Goal: Task Accomplishment & Management: Use online tool/utility

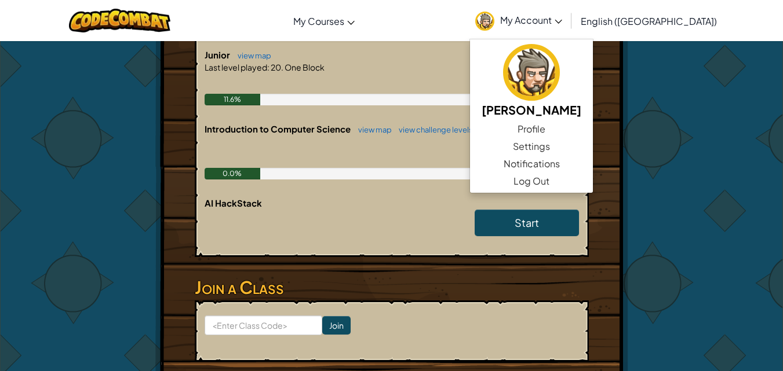
scroll to position [263, 0]
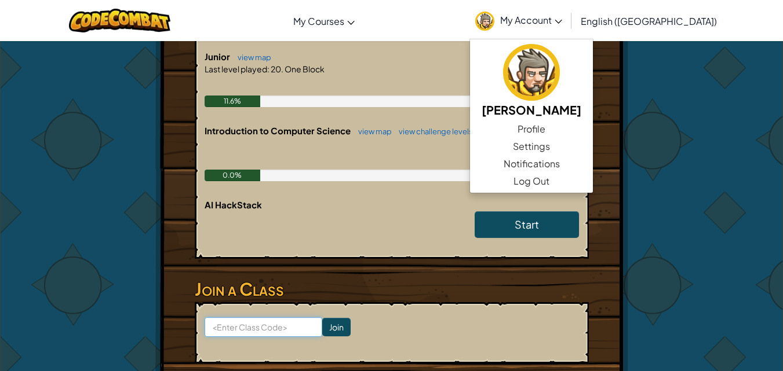
click at [277, 326] on input at bounding box center [263, 327] width 118 height 20
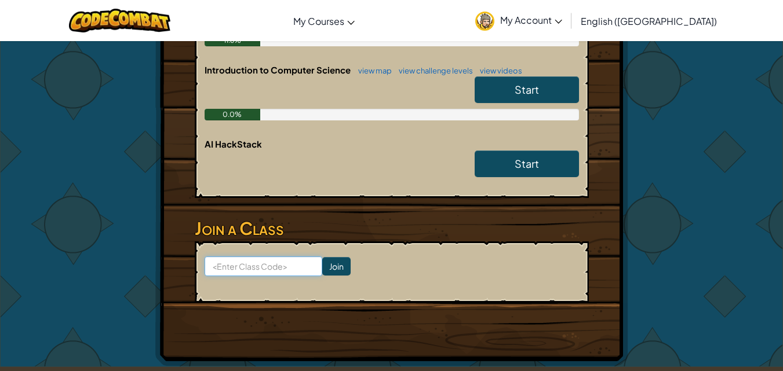
scroll to position [325, 0]
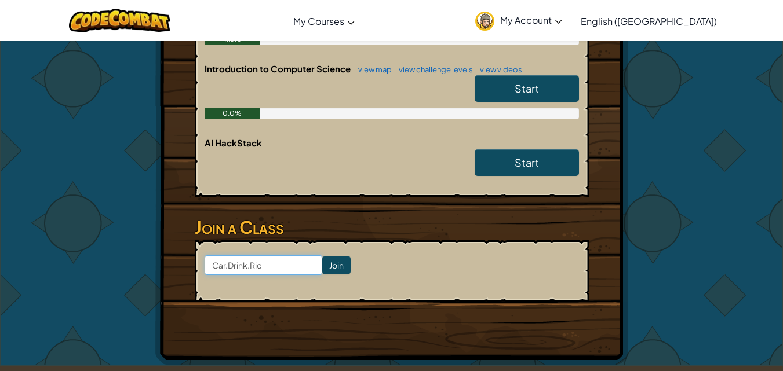
type input "Car.Drink.Rice"
click at [330, 257] on input "Join" at bounding box center [336, 265] width 28 height 19
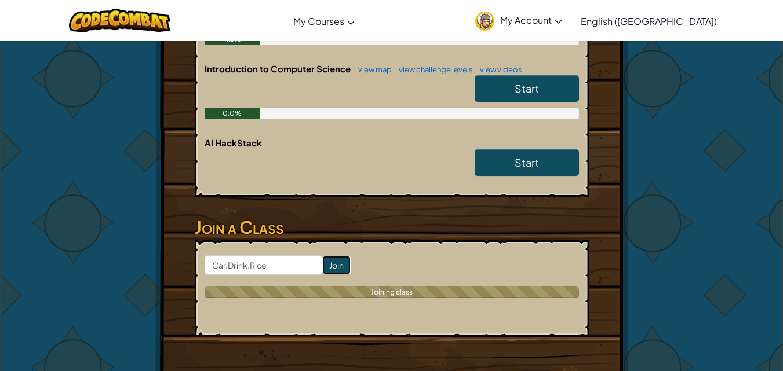
click at [326, 270] on input "Join" at bounding box center [336, 265] width 28 height 19
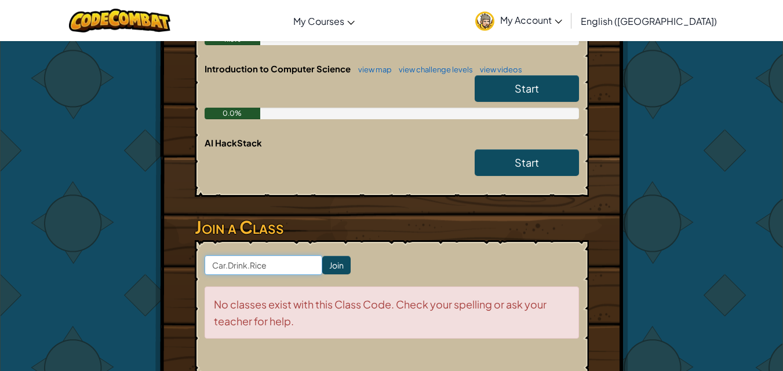
click at [246, 267] on input "Car.Drink.Rice" at bounding box center [263, 265] width 118 height 20
type input "Car Drink Rice"
click at [322, 261] on input "Join" at bounding box center [336, 265] width 28 height 19
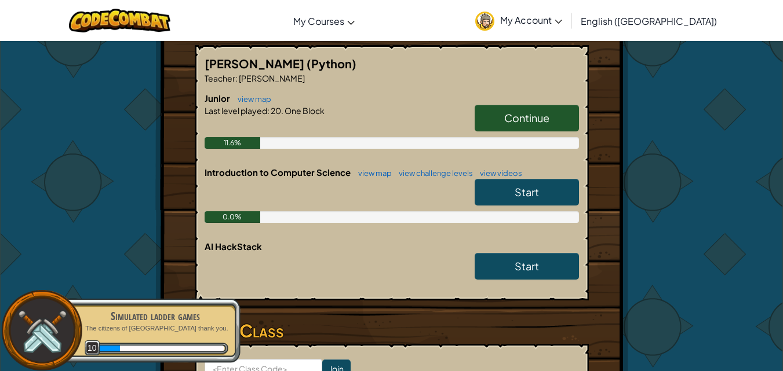
scroll to position [221, 0]
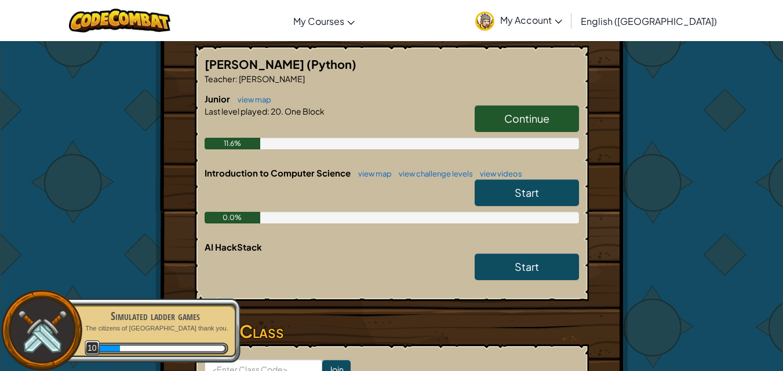
click at [539, 194] on link "Start" at bounding box center [526, 193] width 104 height 27
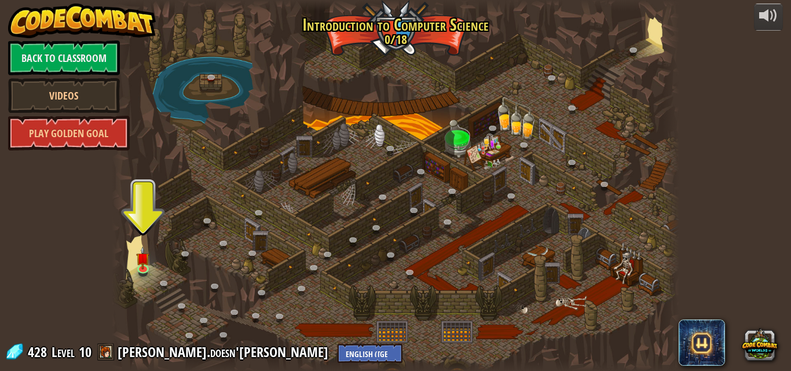
click at [141, 266] on img at bounding box center [142, 258] width 13 height 23
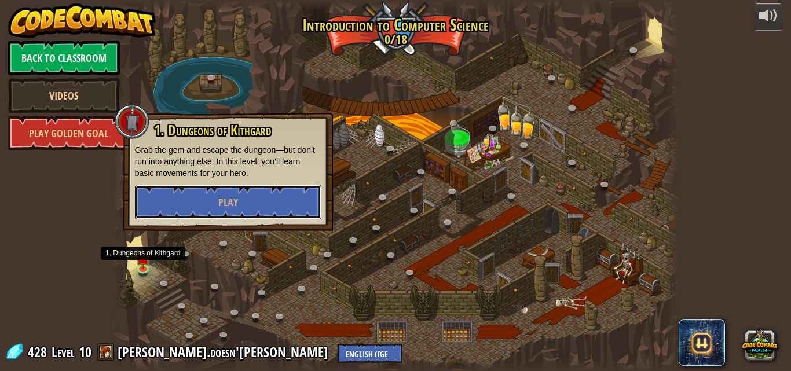
click at [166, 206] on button "Play" at bounding box center [228, 202] width 187 height 35
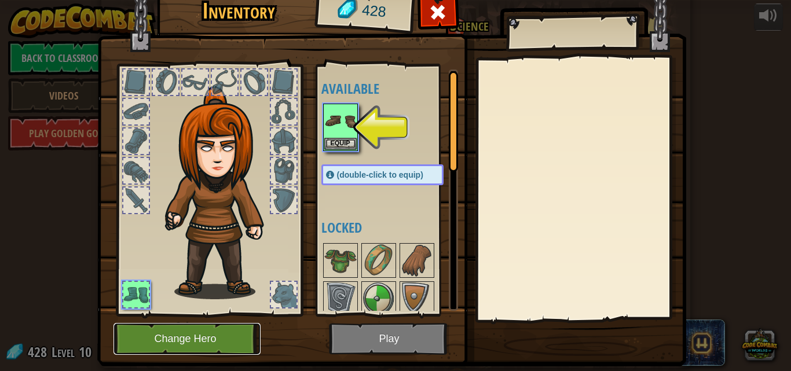
click at [224, 337] on button "Change Hero" at bounding box center [187, 339] width 147 height 32
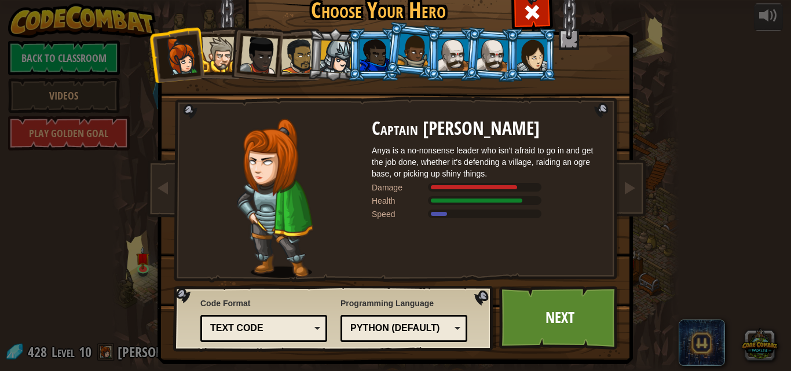
click at [219, 63] on div at bounding box center [219, 54] width 35 height 35
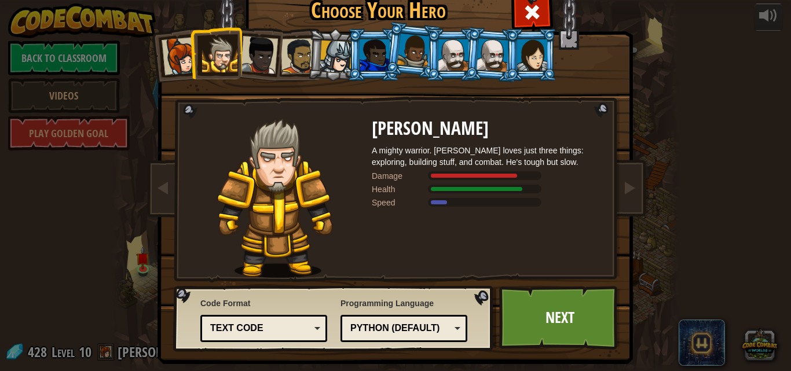
click at [272, 50] on div at bounding box center [259, 55] width 38 height 38
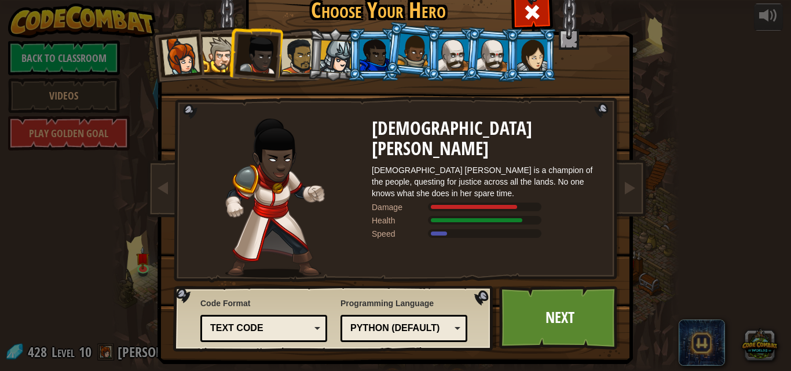
click at [291, 68] on div at bounding box center [299, 56] width 36 height 36
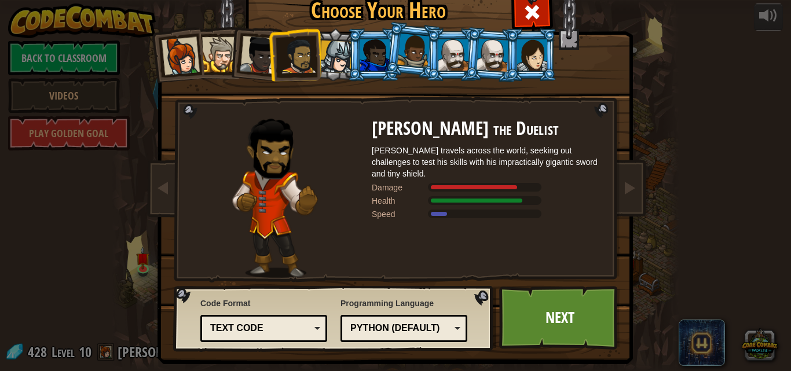
click at [337, 64] on div at bounding box center [336, 57] width 33 height 33
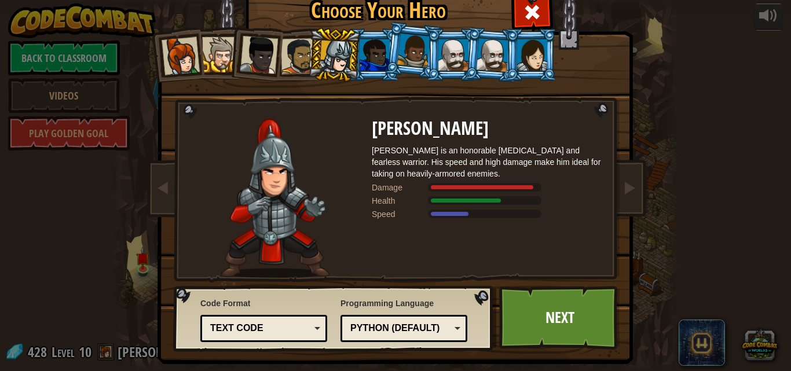
click at [366, 60] on div at bounding box center [375, 54] width 30 height 31
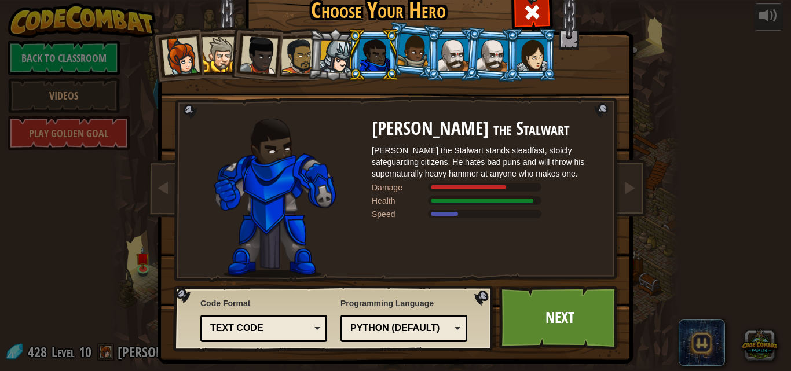
click at [411, 58] on div at bounding box center [413, 51] width 33 height 34
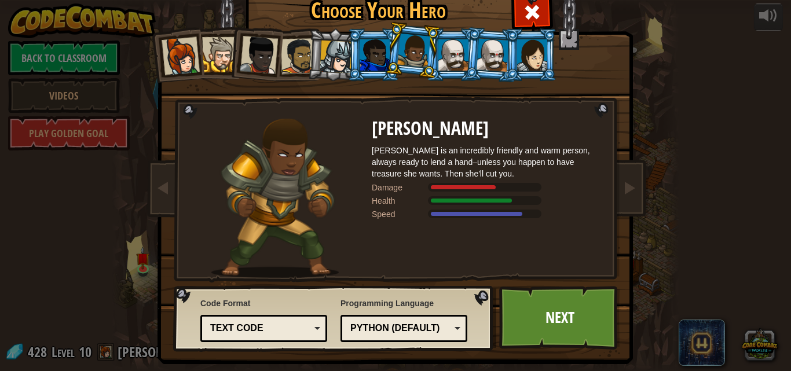
click at [454, 47] on div at bounding box center [453, 54] width 30 height 31
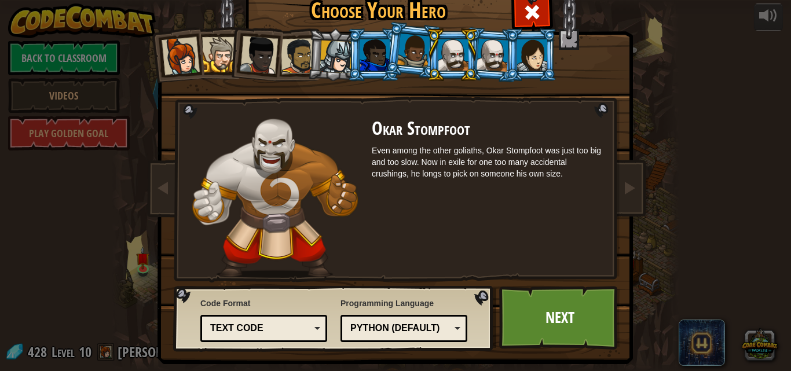
click at [489, 54] on div at bounding box center [493, 54] width 32 height 33
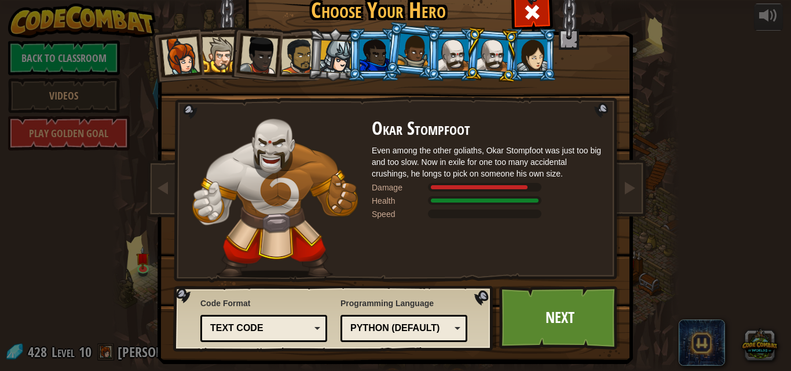
click at [448, 54] on div at bounding box center [453, 54] width 30 height 31
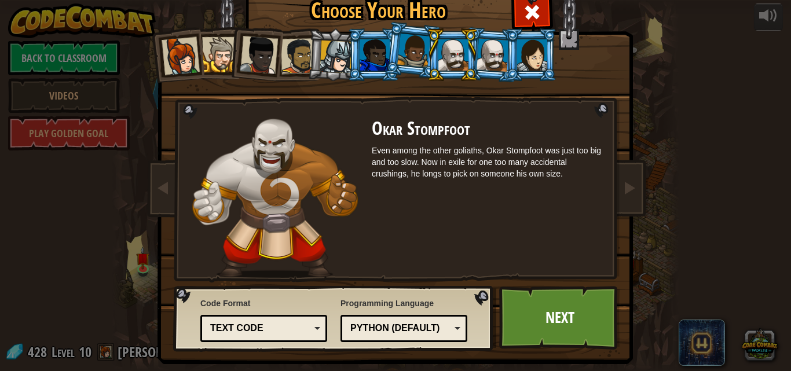
click at [488, 57] on div at bounding box center [493, 54] width 32 height 33
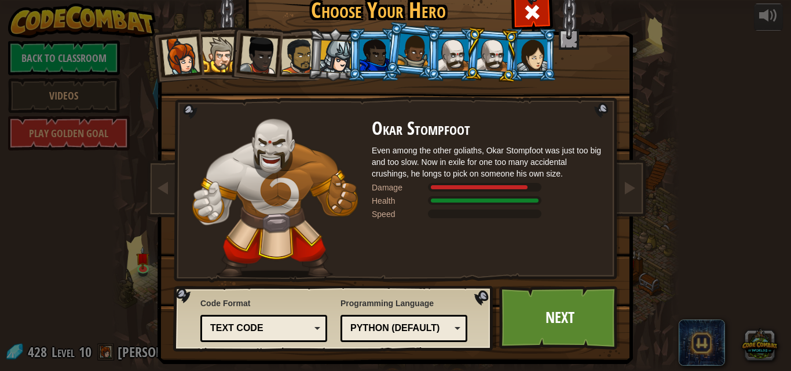
click at [486, 51] on div at bounding box center [493, 54] width 32 height 33
click at [498, 50] on div at bounding box center [493, 54] width 32 height 33
click at [447, 46] on div at bounding box center [453, 54] width 30 height 31
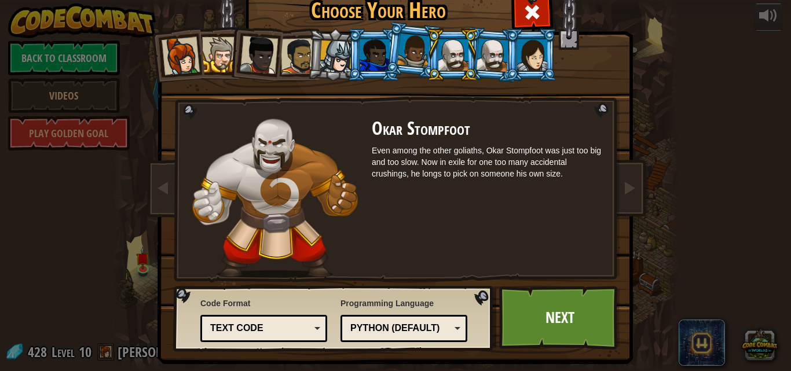
click at [424, 328] on div "Python (Default)" at bounding box center [400, 328] width 100 height 13
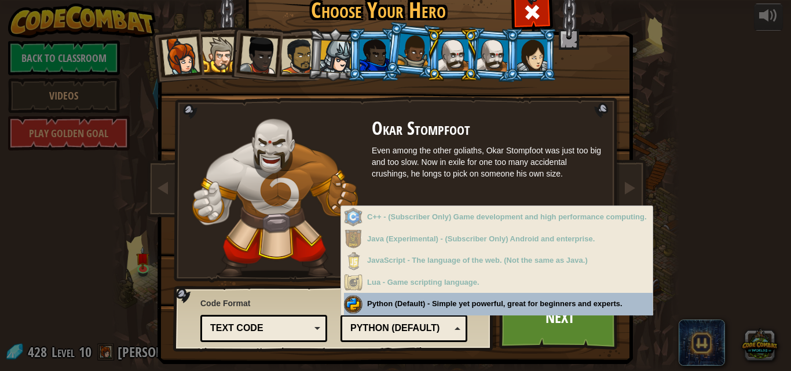
click at [471, 144] on div "Okar Stompfoot Even among the other goliaths, Okar Stompfoot was just too big a…" at bounding box center [488, 198] width 232 height 159
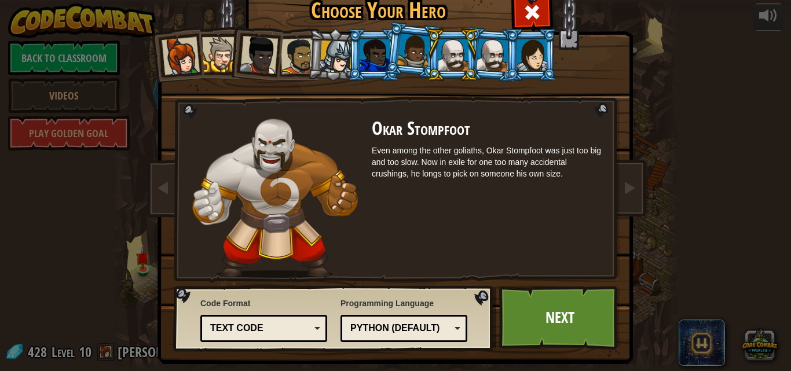
click at [532, 61] on div at bounding box center [532, 54] width 30 height 31
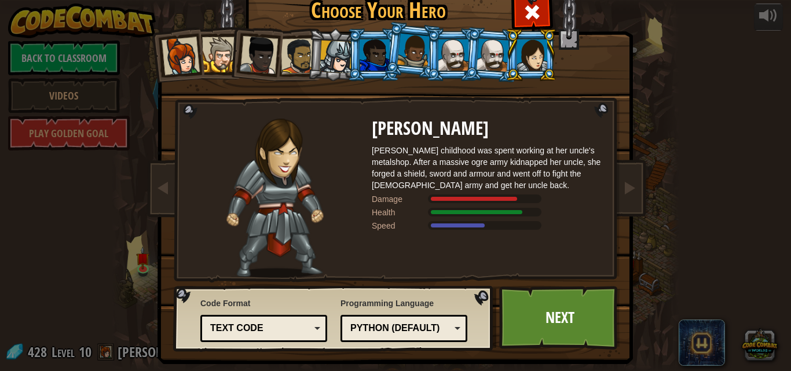
click at [487, 47] on div at bounding box center [493, 54] width 32 height 33
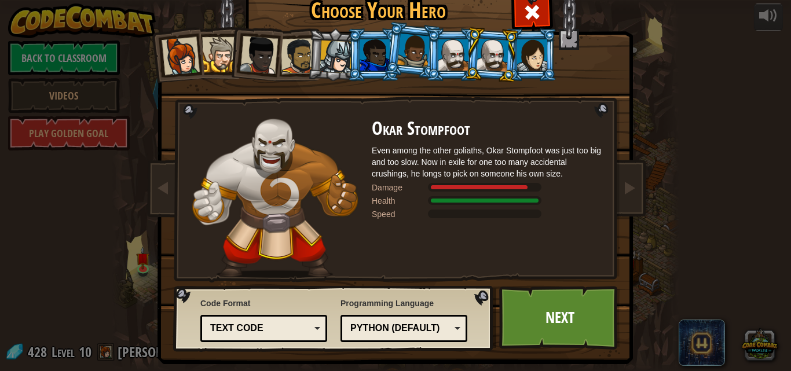
click at [326, 61] on div at bounding box center [336, 57] width 33 height 33
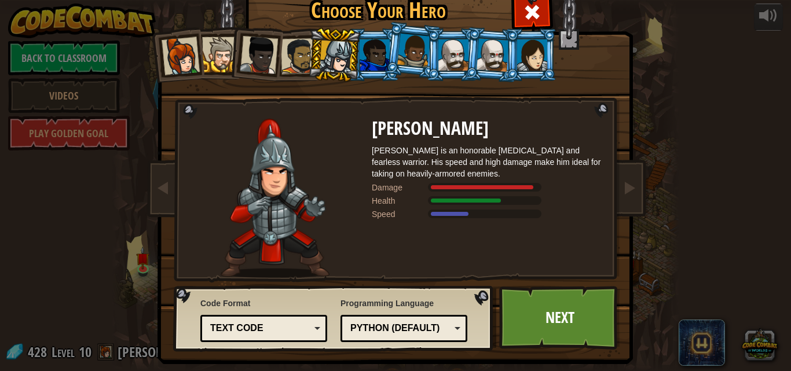
click at [560, 323] on link "Next" at bounding box center [559, 318] width 121 height 64
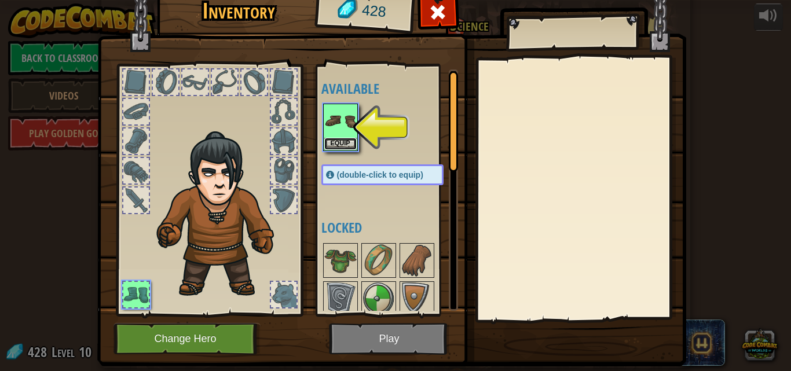
click at [341, 140] on button "Equip" at bounding box center [340, 144] width 32 height 12
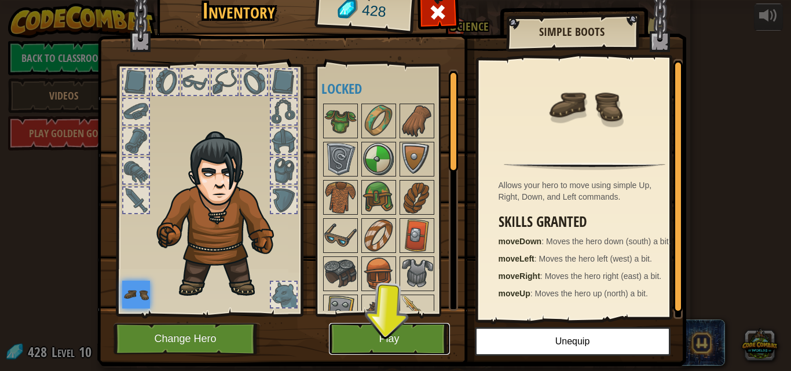
click at [383, 340] on button "Play" at bounding box center [389, 339] width 121 height 32
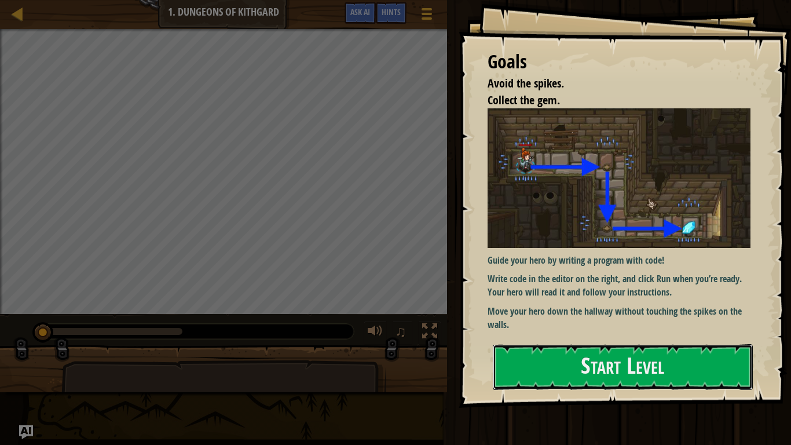
click at [546, 350] on button "Start Level" at bounding box center [623, 367] width 260 height 46
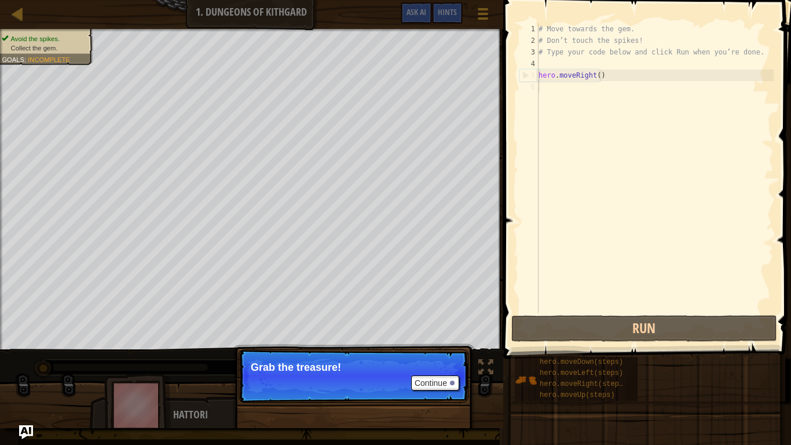
click at [632, 76] on div "# Move towards the gem. # Don’t touch the spikes! # Type your code below and cl…" at bounding box center [654, 179] width 237 height 313
type textarea "hero.moveRight()"
click at [598, 105] on div "# Move towards the gem. # Don’t touch the spikes! # Type your code below and cl…" at bounding box center [654, 179] width 237 height 313
click at [595, 91] on div "# Move towards the gem. # Don’t touch the spikes! # Type your code below and cl…" at bounding box center [654, 179] width 237 height 313
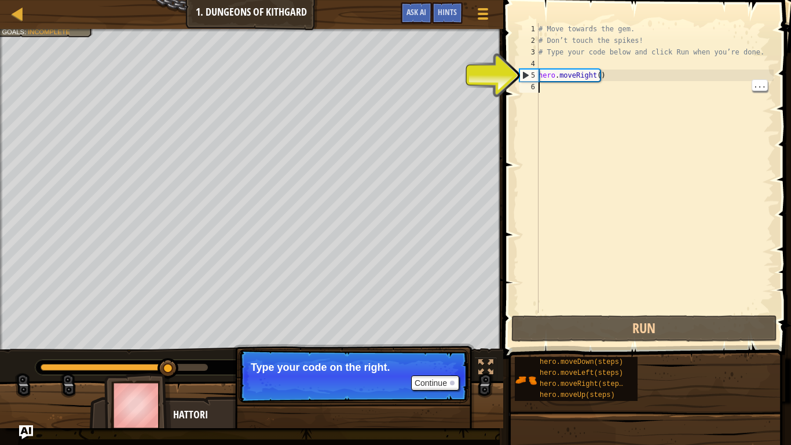
click at [595, 361] on span "hero.moveDown(steps)" at bounding box center [581, 362] width 83 height 8
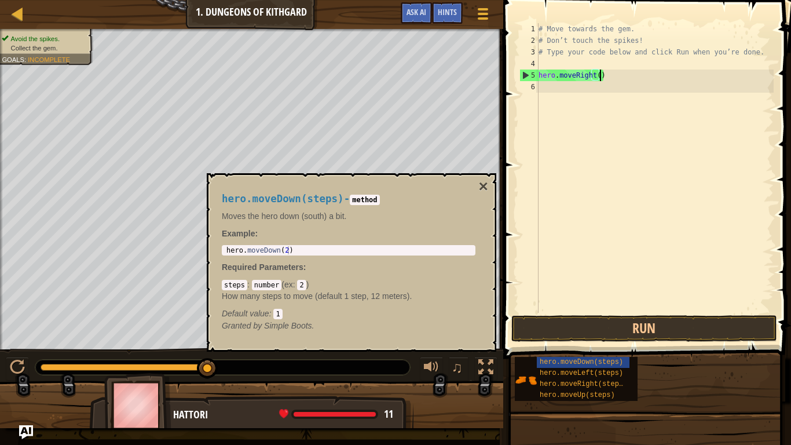
type textarea "hero.moveRight("
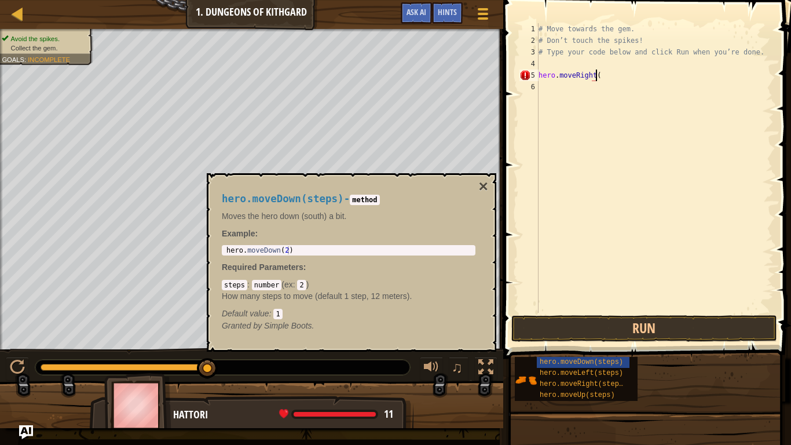
type textarea "hero.moveDown(2)"
drag, startPoint x: 294, startPoint y: 250, endPoint x: 282, endPoint y: 250, distance: 12.2
click at [282, 250] on div "hero . moveDown ( 2 )" at bounding box center [348, 258] width 249 height 24
click at [601, 79] on div "# Move towards the gem. # Don’t touch the spikes! # Type your code below and cl…" at bounding box center [654, 179] width 237 height 313
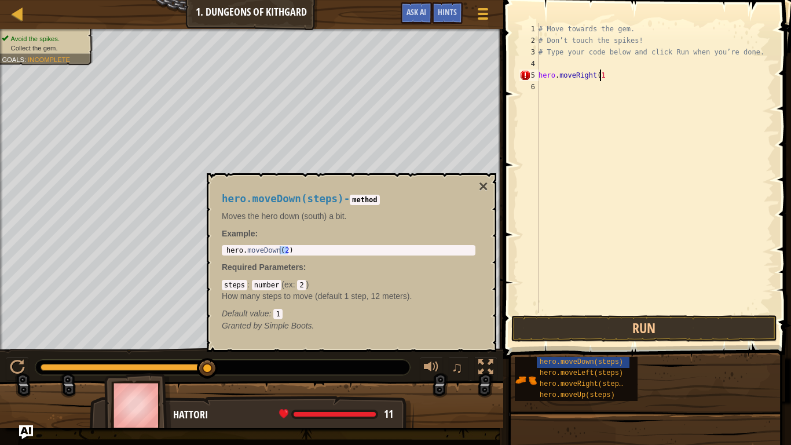
type textarea "hero.moveRight(1)"
click at [586, 94] on div "# Move towards the gem. # Don’t touch the spikes! # Type your code below and cl…" at bounding box center [654, 179] width 237 height 313
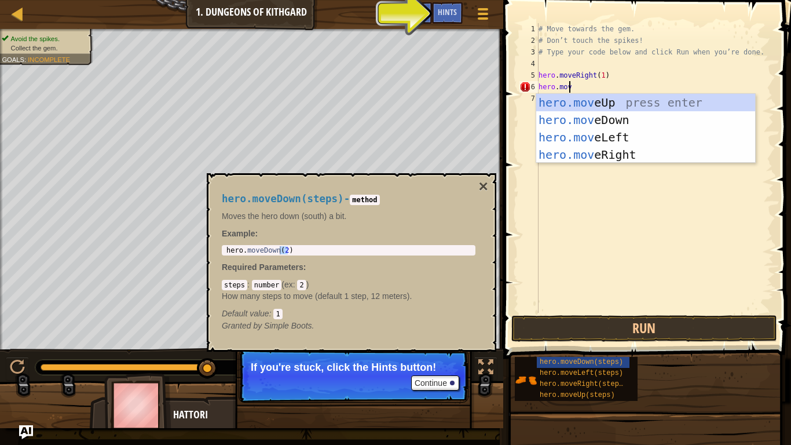
scroll to position [5, 2]
type textarea "hero.move"
click at [625, 120] on div "hero.move Up press enter hero.move Down press enter hero.move Left press enter …" at bounding box center [645, 146] width 219 height 104
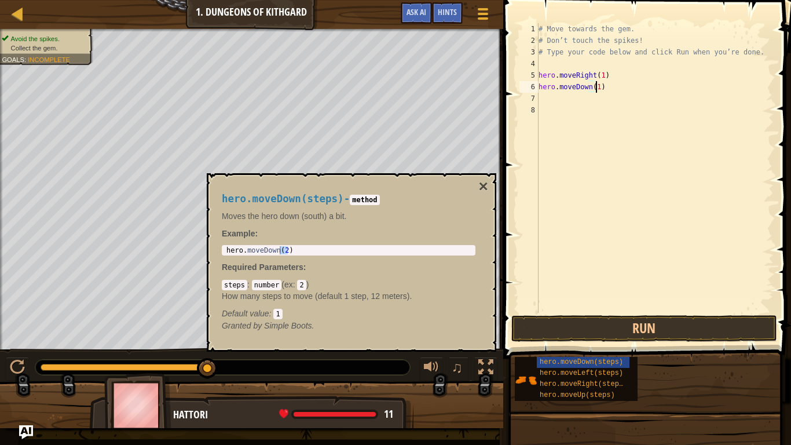
scroll to position [5, 4]
type textarea "hero.moveDown(1)"
click at [484, 181] on button "×" at bounding box center [483, 186] width 9 height 16
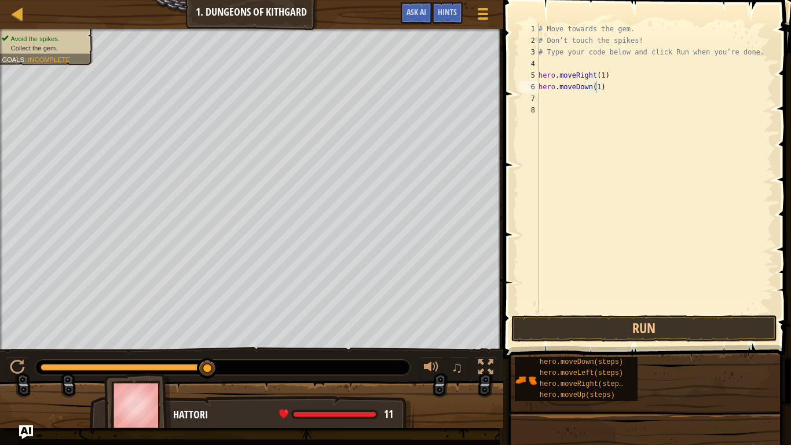
click at [575, 108] on div "# Move towards the gem. # Don’t touch the spikes! # Type your code below and cl…" at bounding box center [654, 179] width 237 height 313
click at [582, 98] on div "# Move towards the gem. # Don’t touch the spikes! # Type your code below and cl…" at bounding box center [654, 179] width 237 height 313
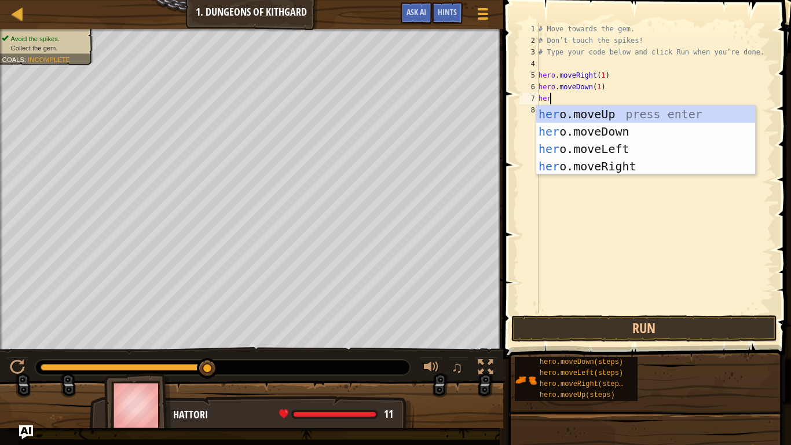
type textarea "hero"
click at [608, 171] on div "hero .moveUp press enter hero .moveDown press enter hero .moveLeft press enter …" at bounding box center [645, 157] width 219 height 104
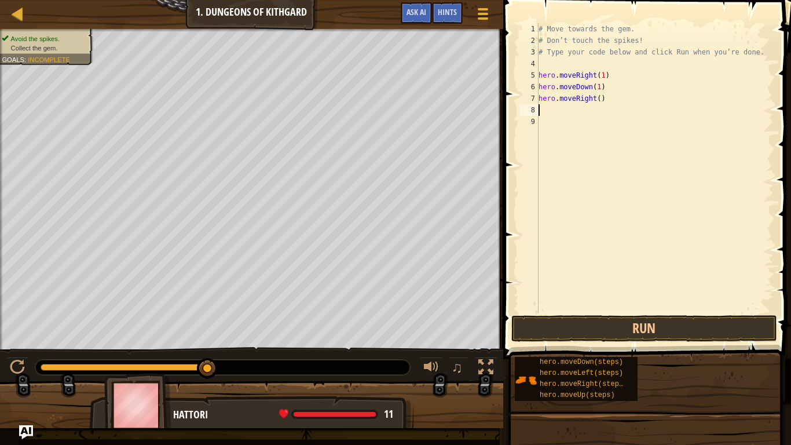
click at [600, 100] on div "# Move towards the gem. # Don’t touch the spikes! # Type your code below and cl…" at bounding box center [654, 179] width 237 height 313
type textarea "hero.moveRight(1)"
click at [639, 326] on button "Run" at bounding box center [644, 328] width 266 height 27
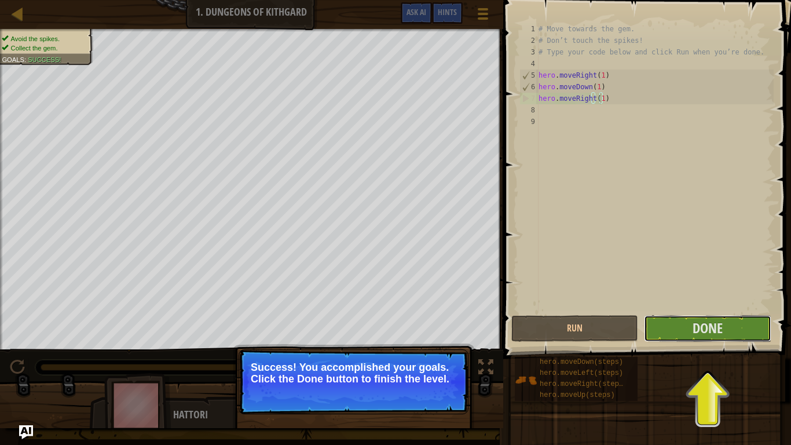
click at [712, 337] on span "Done" at bounding box center [708, 328] width 30 height 19
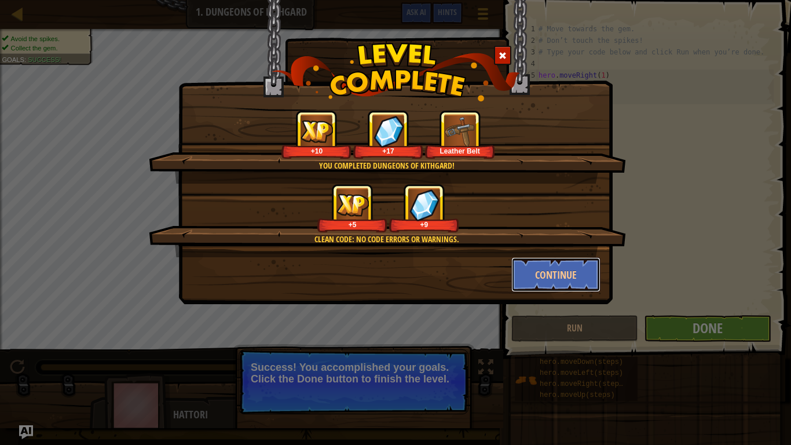
click at [549, 281] on button "Continue" at bounding box center [556, 274] width 90 height 35
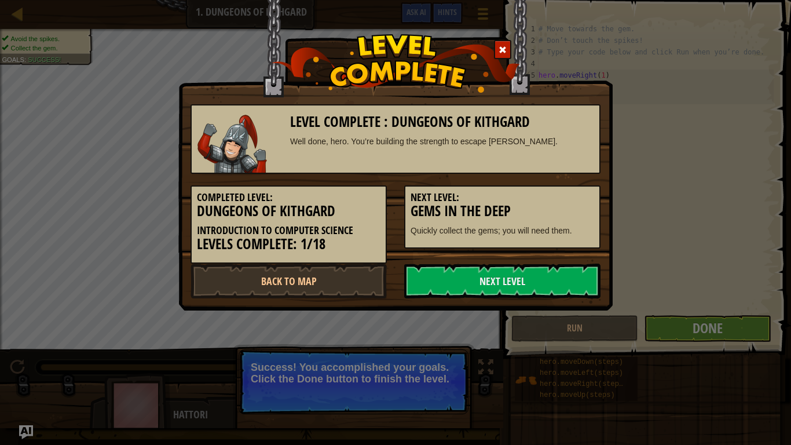
click at [523, 282] on link "Next Level" at bounding box center [502, 281] width 196 height 35
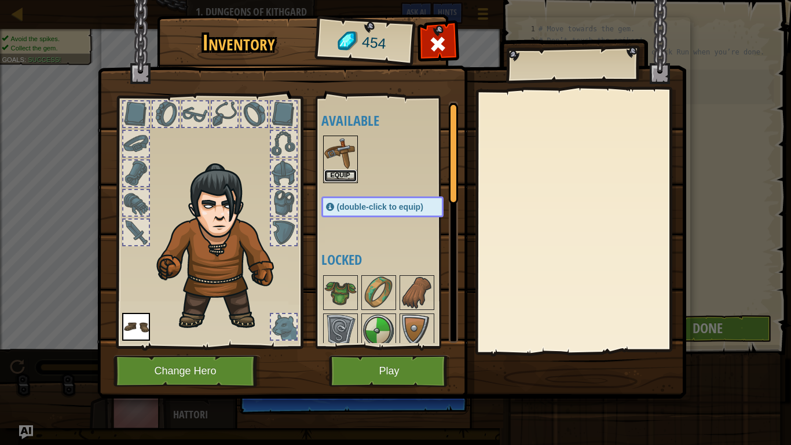
click at [340, 172] on button "Equip" at bounding box center [340, 176] width 32 height 12
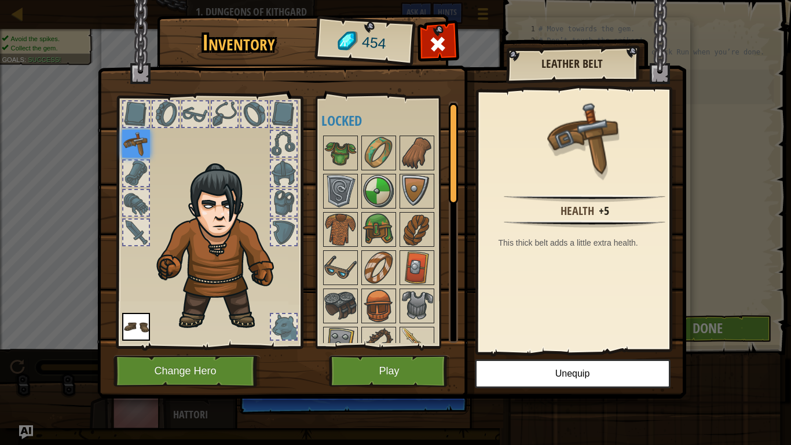
click at [382, 195] on img at bounding box center [379, 191] width 32 height 32
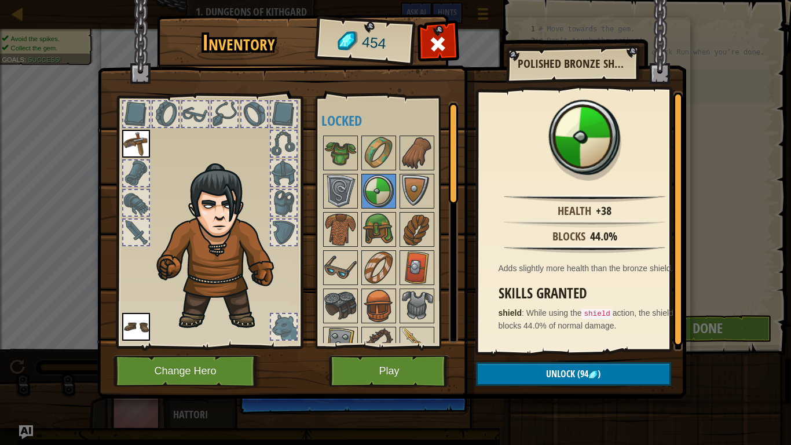
click at [341, 233] on img at bounding box center [340, 229] width 32 height 32
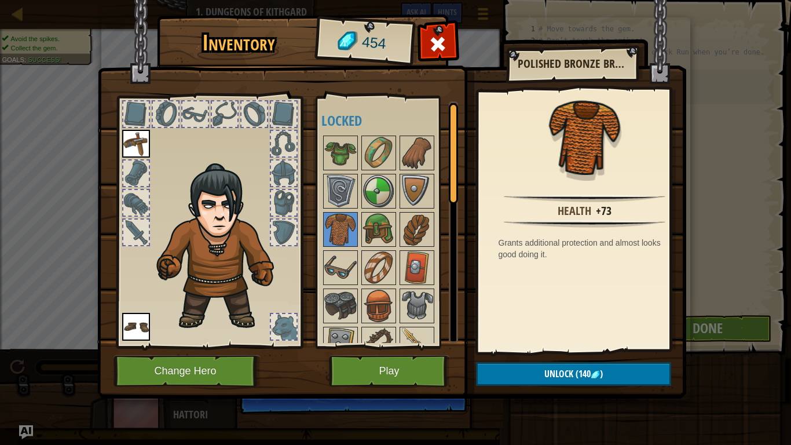
click at [382, 187] on img at bounding box center [379, 191] width 32 height 32
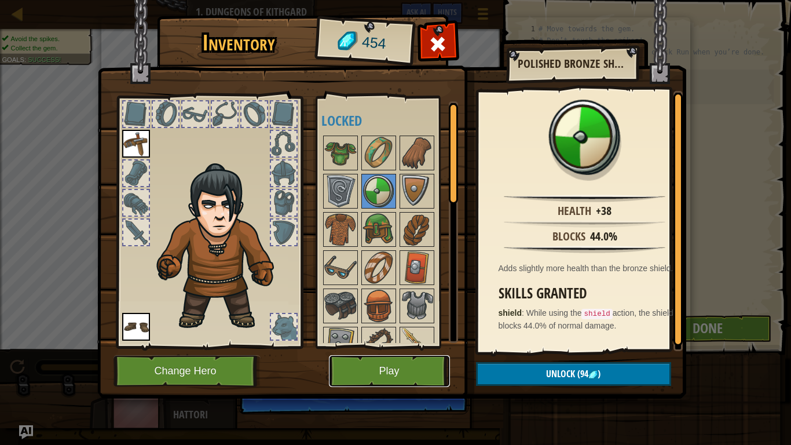
click at [400, 371] on button "Play" at bounding box center [389, 371] width 121 height 32
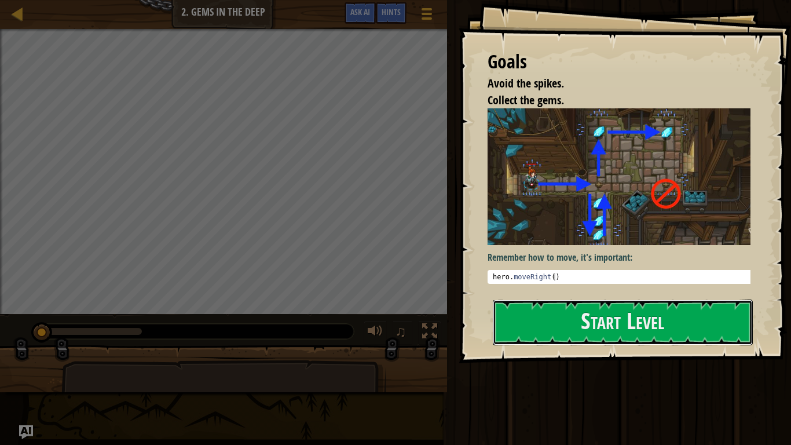
click at [573, 319] on button "Start Level" at bounding box center [623, 322] width 260 height 46
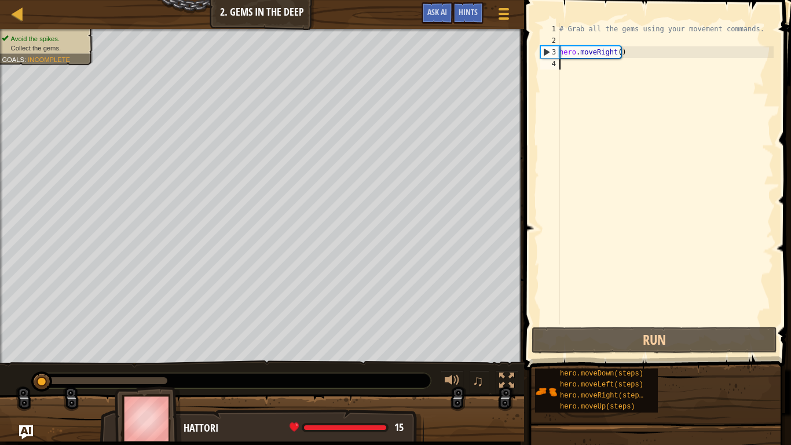
scroll to position [5, 0]
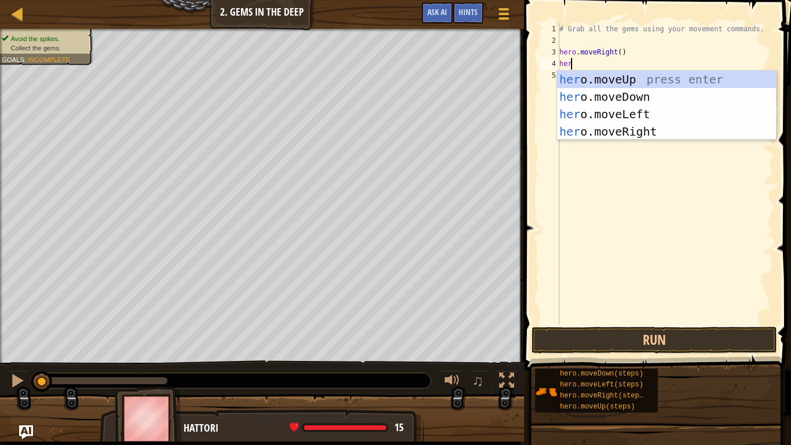
type textarea "hero"
click at [633, 104] on div "hero .moveUp press enter hero .moveDown press enter hero .moveLeft press enter …" at bounding box center [666, 123] width 219 height 104
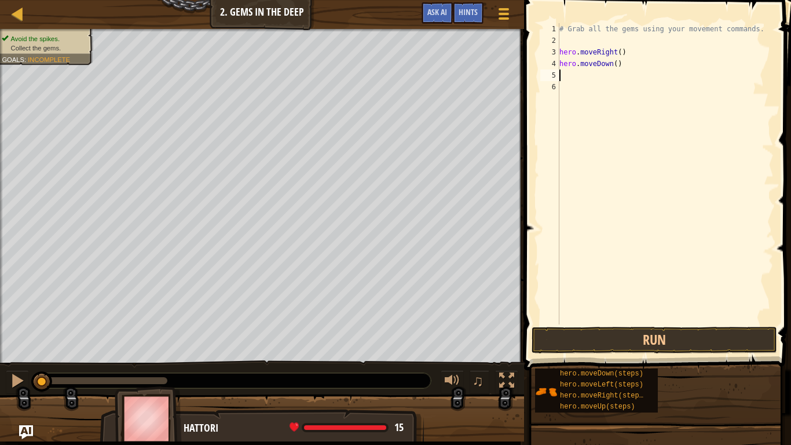
scroll to position [5, 0]
click at [608, 58] on div "# Grab all the gems using your movement commands. hero . moveRight ( ) hero . m…" at bounding box center [665, 185] width 217 height 324
type textarea "hero.moveDown()"
click at [606, 83] on div "# Grab all the gems using your movement commands. hero . moveRight ( ) hero . m…" at bounding box center [665, 185] width 217 height 324
click at [598, 72] on div "# Grab all the gems using your movement commands. hero . moveRight ( ) hero . m…" at bounding box center [665, 185] width 217 height 324
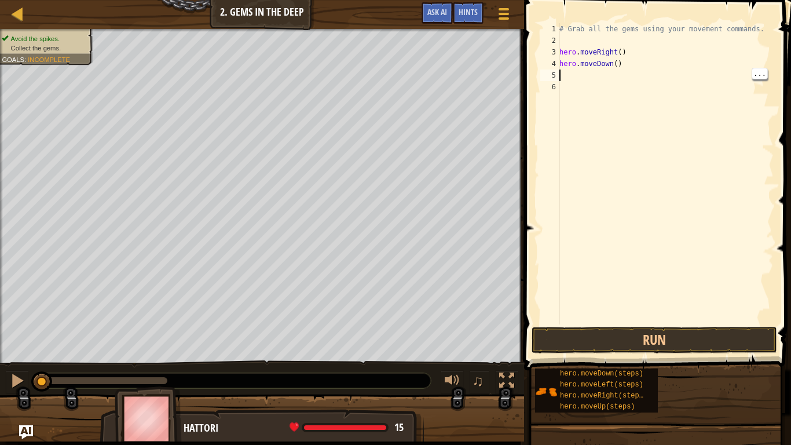
type textarea "h"
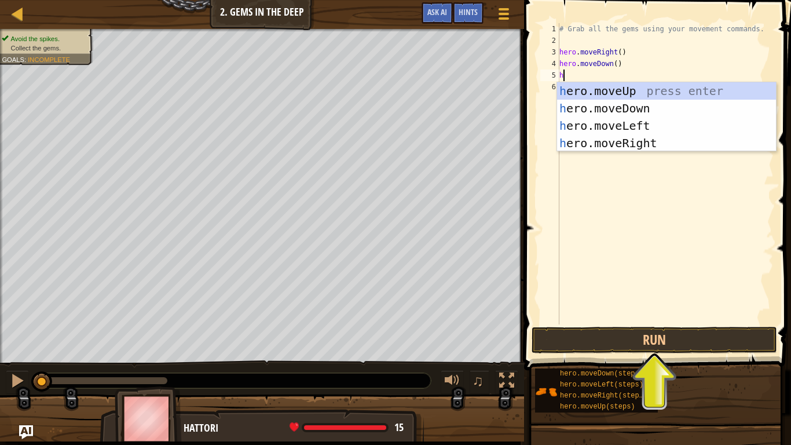
click at [640, 92] on div "h ero.moveUp press enter h ero.moveDown press enter h ero.moveLeft press enter …" at bounding box center [666, 134] width 219 height 104
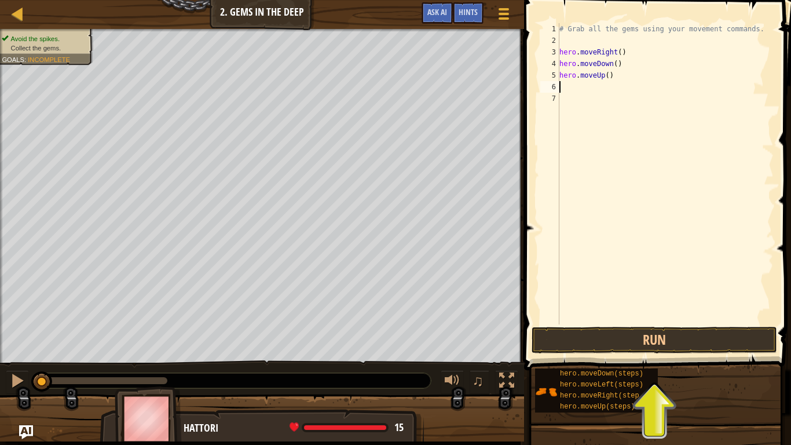
click at [608, 87] on div "# Grab all the gems using your movement commands. hero . moveRight ( ) hero . m…" at bounding box center [665, 185] width 217 height 324
type textarea "h"
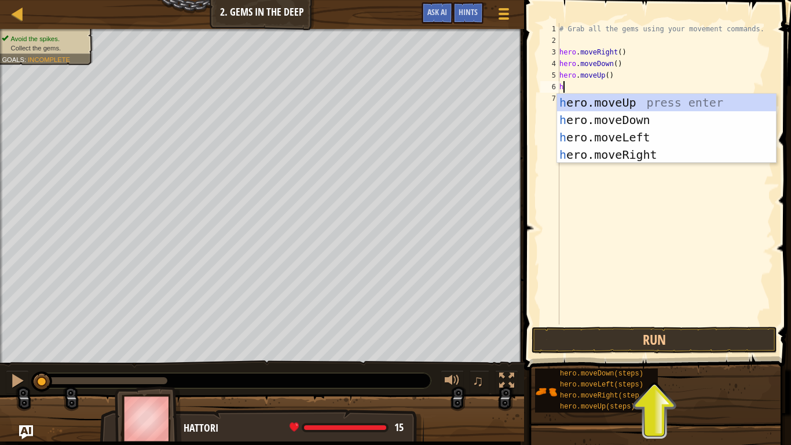
click at [665, 100] on div "h ero.moveUp press enter h ero.moveDown press enter h ero.moveLeft press enter …" at bounding box center [666, 146] width 219 height 104
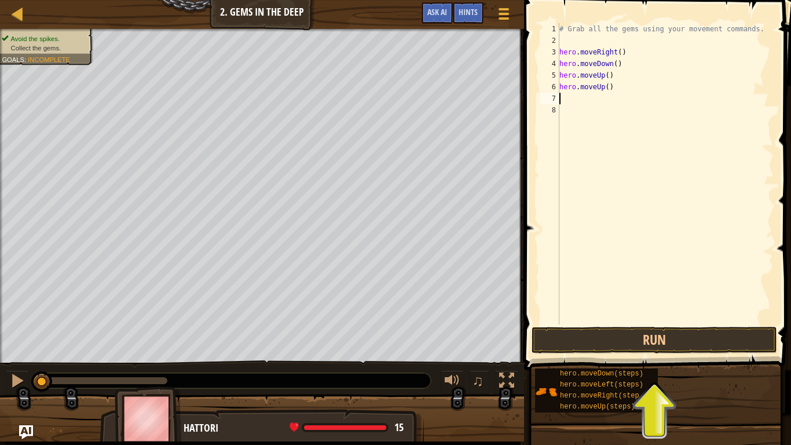
type textarea "h"
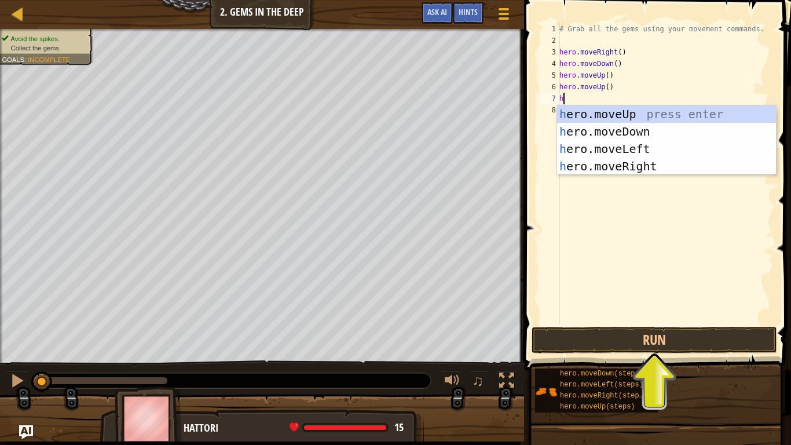
click at [628, 153] on div "h ero.moveUp press enter h ero.moveDown press enter h ero.moveLeft press enter …" at bounding box center [666, 157] width 219 height 104
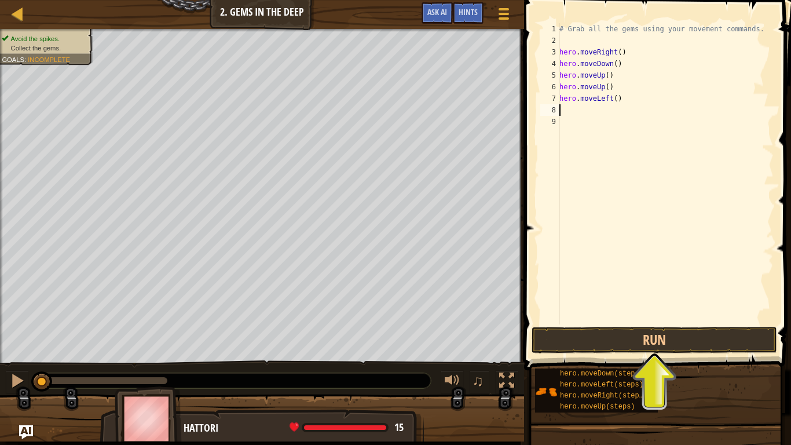
click at [590, 118] on div "# Grab all the gems using your movement commands. hero . moveRight ( ) hero . m…" at bounding box center [665, 185] width 217 height 324
click at [623, 95] on div "# Grab all the gems using your movement commands. hero . moveRight ( ) hero . m…" at bounding box center [665, 185] width 217 height 324
click at [598, 98] on div "# Grab all the gems using your movement commands. hero . moveRight ( ) hero . m…" at bounding box center [665, 185] width 217 height 324
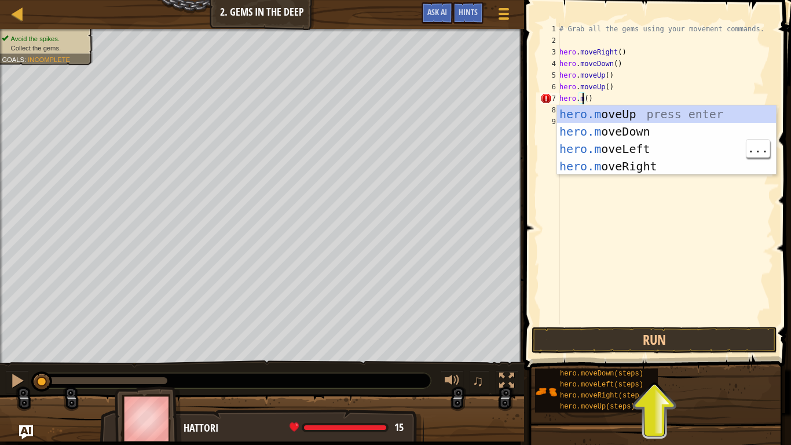
scroll to position [5, 2]
click at [641, 167] on div "hero.m oveUp press enter hero.m oveDown press enter hero.m oveLeft press enter …" at bounding box center [666, 157] width 219 height 104
type textarea "hero.moveRight"
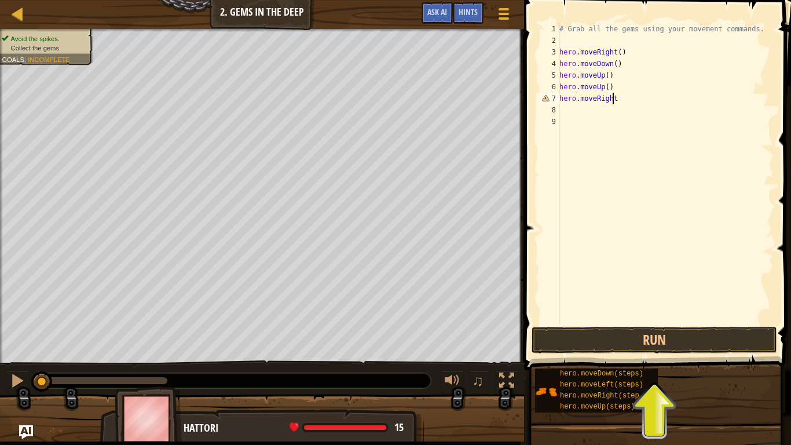
click at [604, 123] on div "# Grab all the gems using your movement commands. hero . moveRight ( ) hero . m…" at bounding box center [665, 185] width 217 height 324
click at [633, 101] on div "# Grab all the gems using your movement commands. hero . moveRight ( ) hero . m…" at bounding box center [665, 185] width 217 height 324
type textarea "hero.moveRight()"
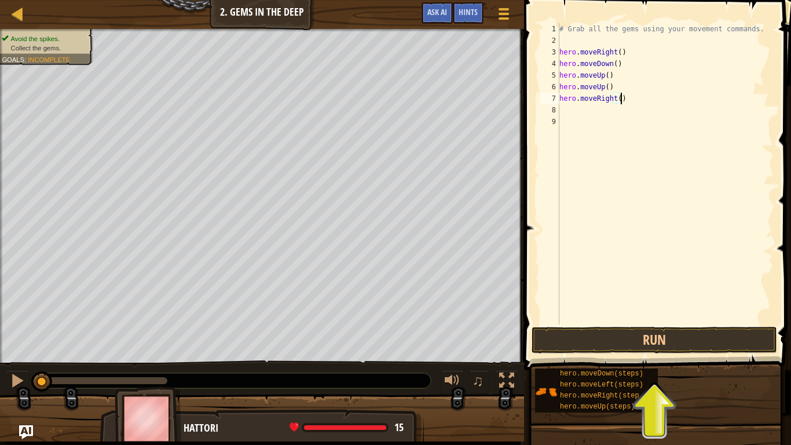
click at [590, 121] on div "# Grab all the gems using your movement commands. hero . moveRight ( ) hero . m…" at bounding box center [665, 185] width 217 height 324
click at [602, 117] on div "# Grab all the gems using your movement commands. hero . moveRight ( ) hero . m…" at bounding box center [665, 185] width 217 height 324
click at [614, 108] on div "# Grab all the gems using your movement commands. hero . moveRight ( ) hero . m…" at bounding box center [665, 185] width 217 height 324
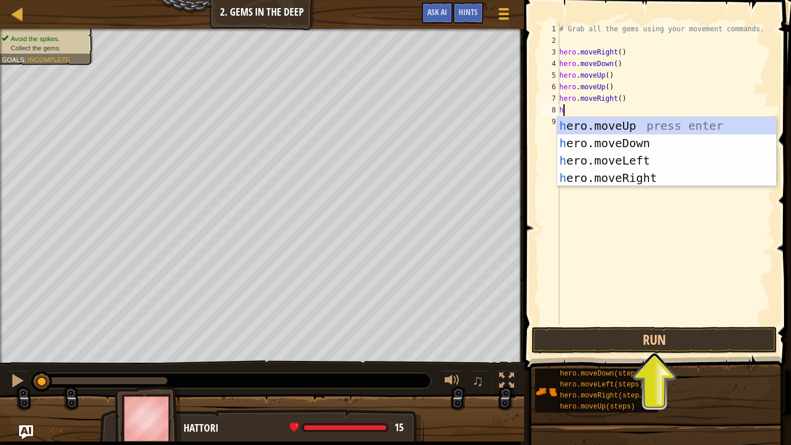
type textarea "he"
click at [634, 144] on div "he ro.moveUp press enter he ro.moveDown press enter he ro.moveLeft press enter …" at bounding box center [666, 169] width 219 height 104
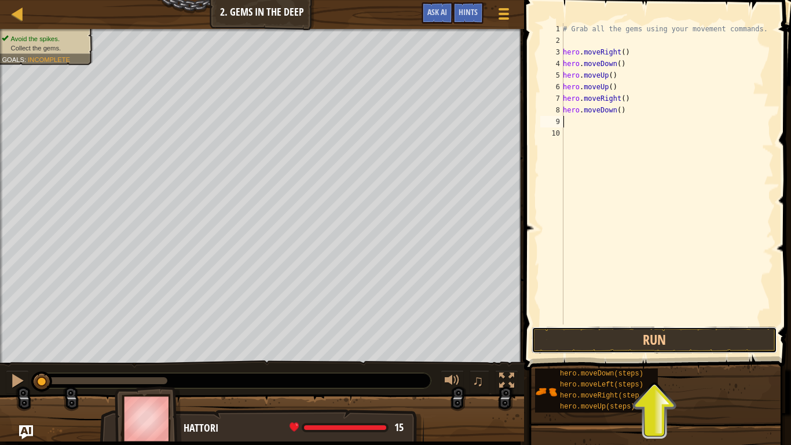
click at [664, 339] on button "Run" at bounding box center [655, 340] width 246 height 27
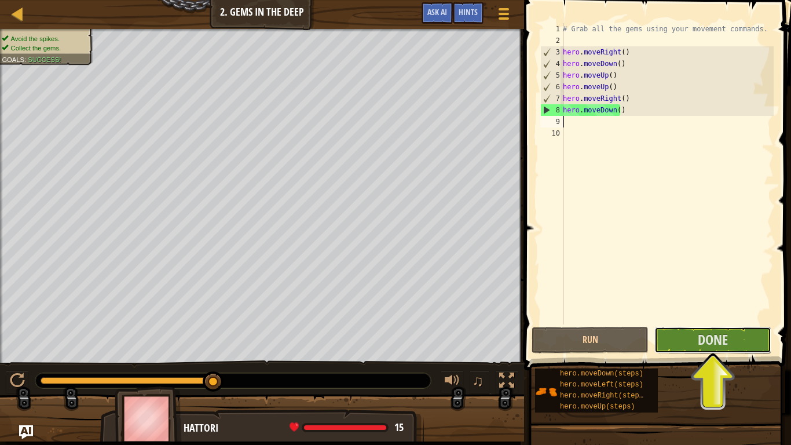
click at [705, 339] on span "Done" at bounding box center [713, 339] width 30 height 19
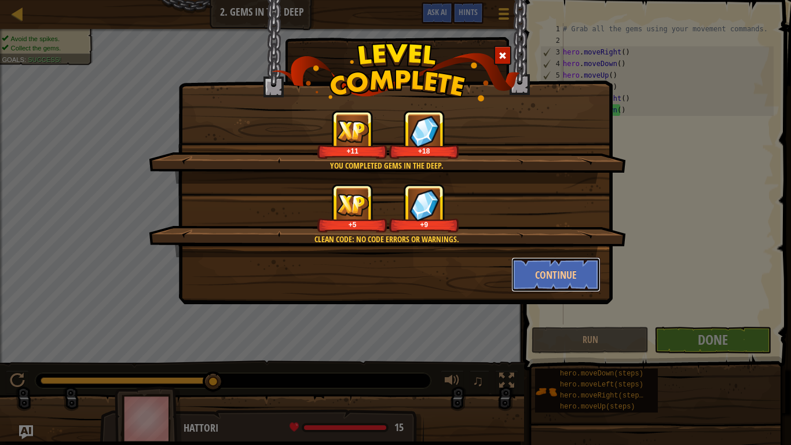
click at [567, 275] on button "Continue" at bounding box center [556, 274] width 90 height 35
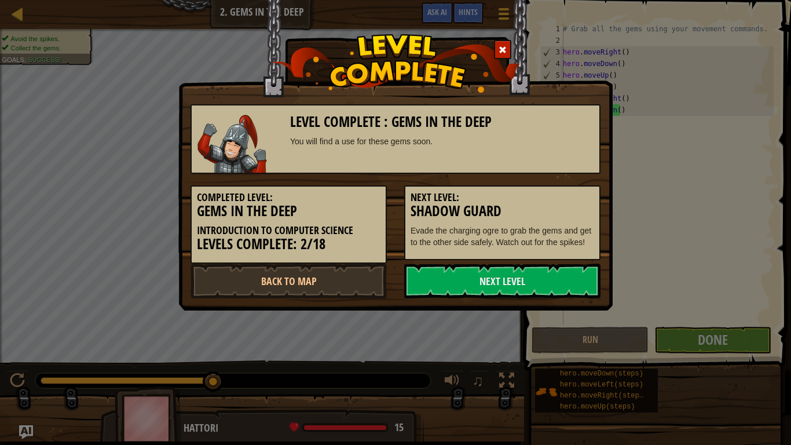
click at [576, 297] on link "Next Level" at bounding box center [502, 281] width 196 height 35
click at [571, 276] on link "Next Level" at bounding box center [502, 281] width 196 height 35
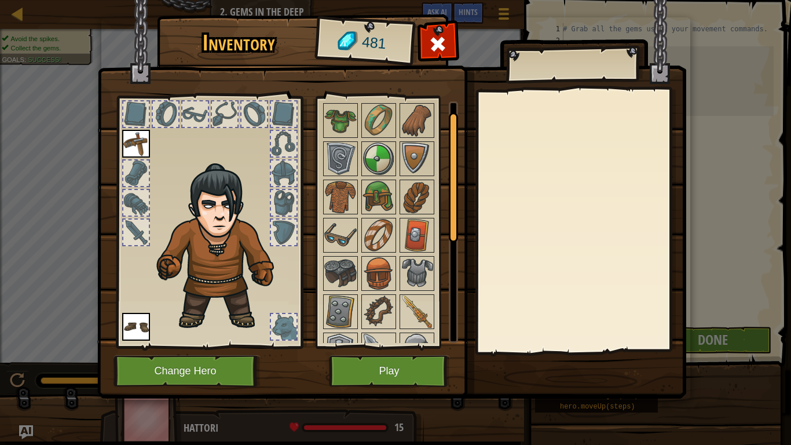
scroll to position [70, 0]
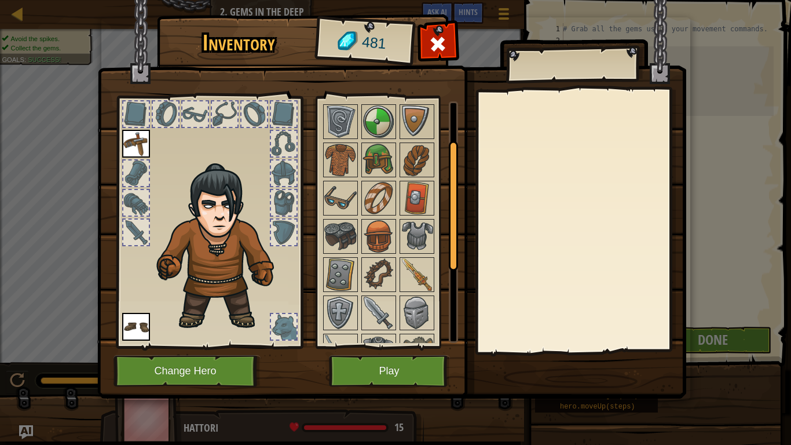
click at [385, 285] on img at bounding box center [379, 274] width 32 height 32
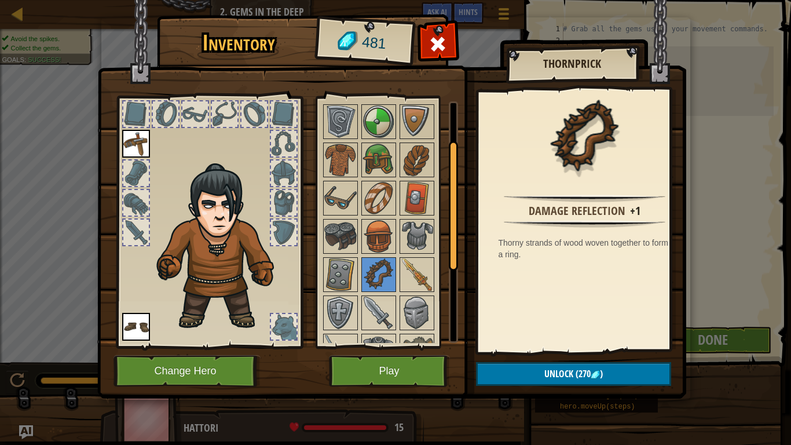
click at [375, 309] on img at bounding box center [379, 313] width 32 height 32
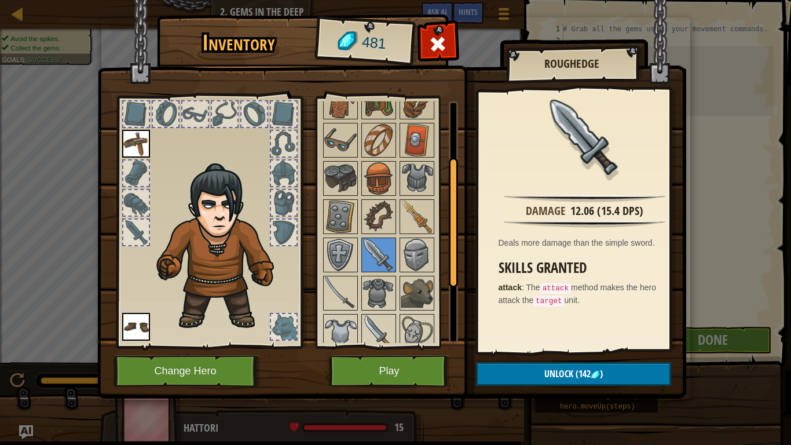
scroll to position [211, 0]
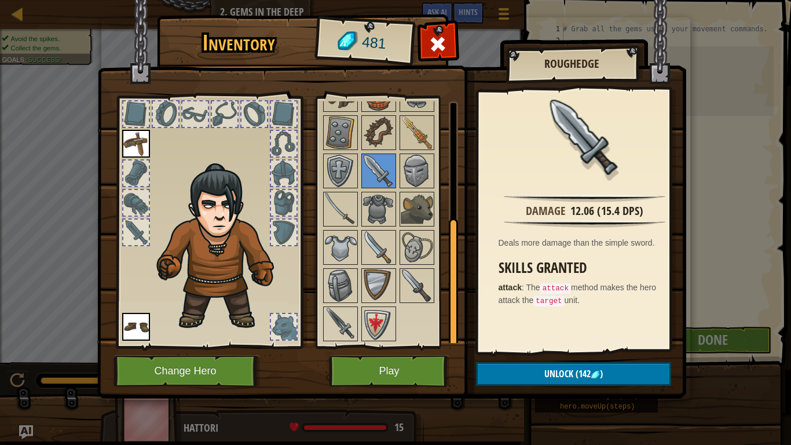
click at [372, 327] on img at bounding box center [379, 324] width 32 height 32
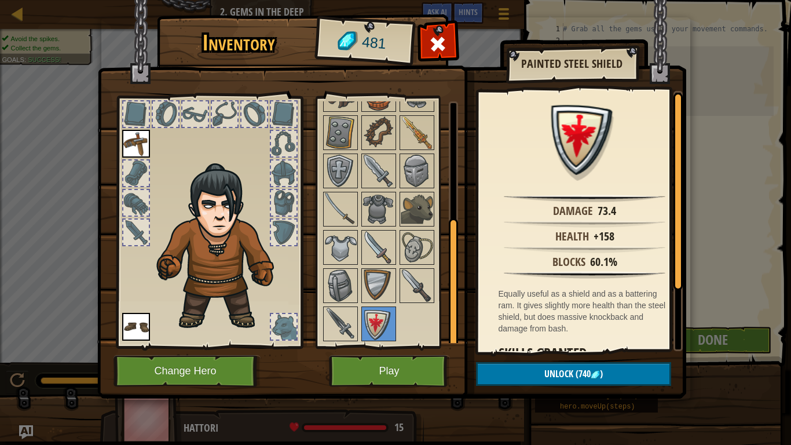
click at [378, 282] on img at bounding box center [379, 285] width 32 height 32
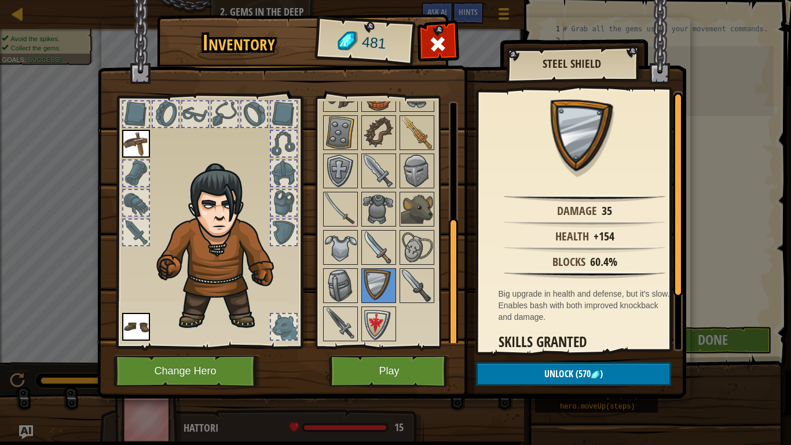
click at [371, 326] on img at bounding box center [379, 324] width 32 height 32
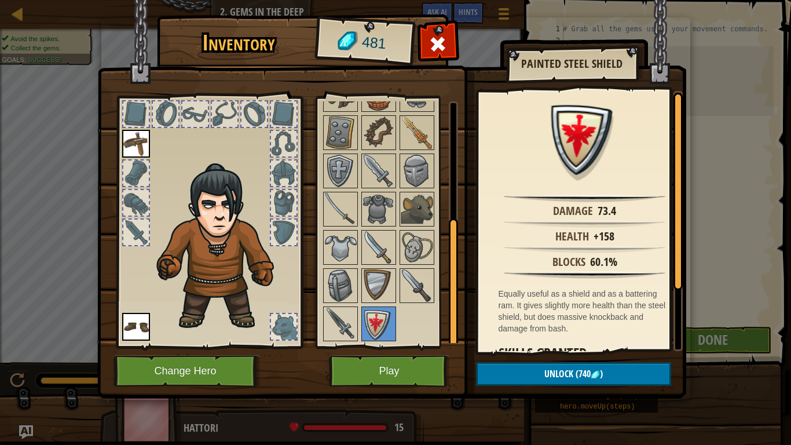
click at [339, 336] on img at bounding box center [340, 324] width 32 height 32
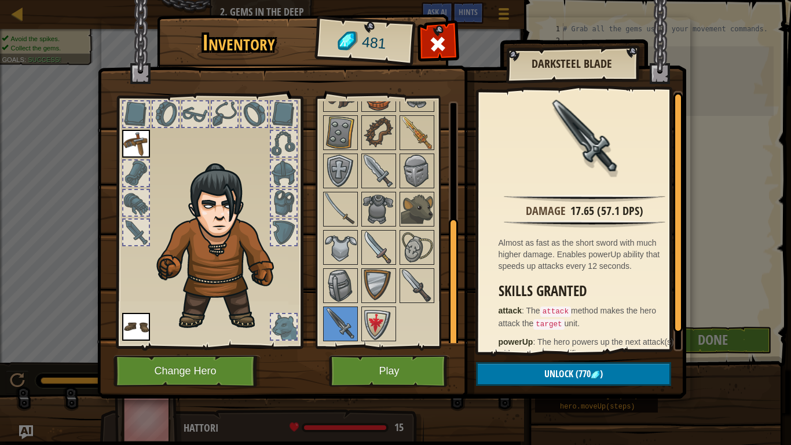
click at [369, 292] on img at bounding box center [379, 285] width 32 height 32
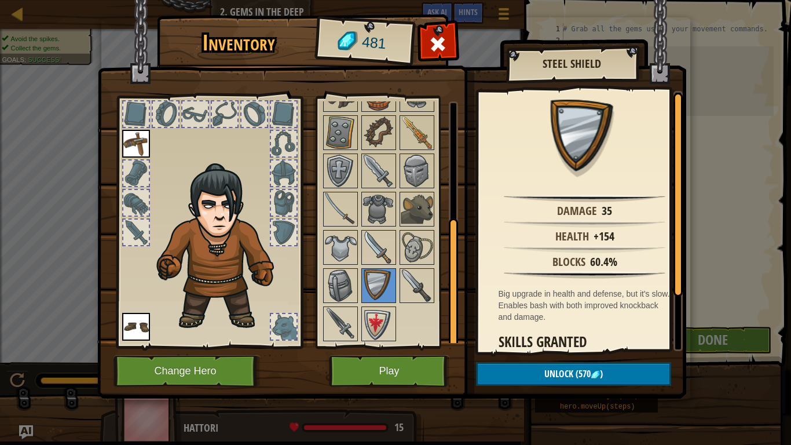
click at [382, 322] on img at bounding box center [379, 324] width 32 height 32
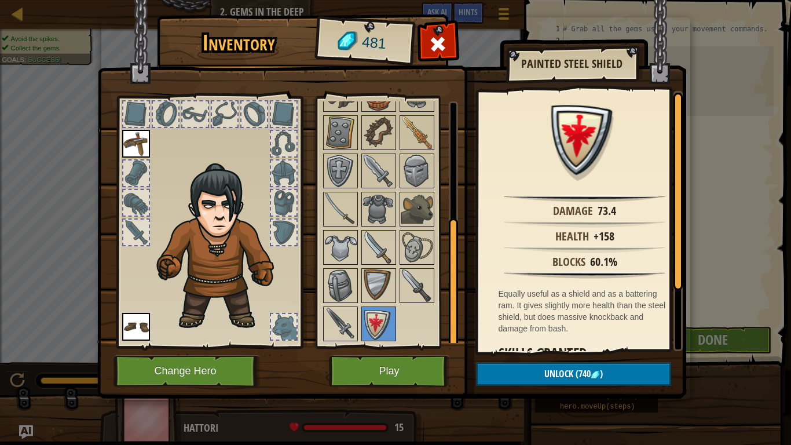
click at [373, 287] on img at bounding box center [379, 285] width 32 height 32
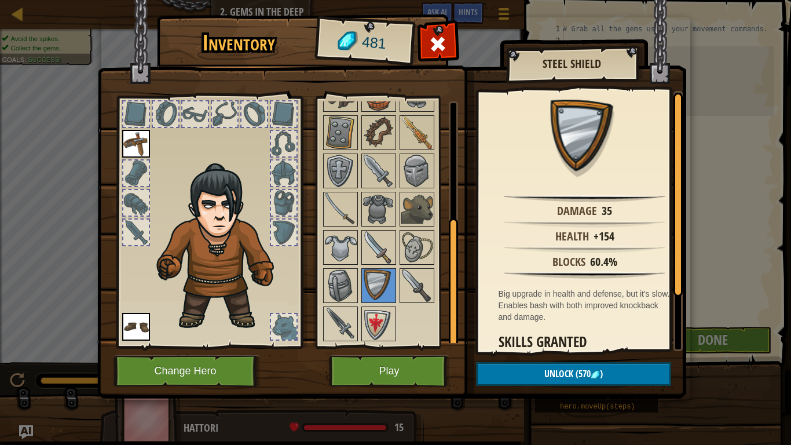
click at [379, 320] on img at bounding box center [379, 324] width 32 height 32
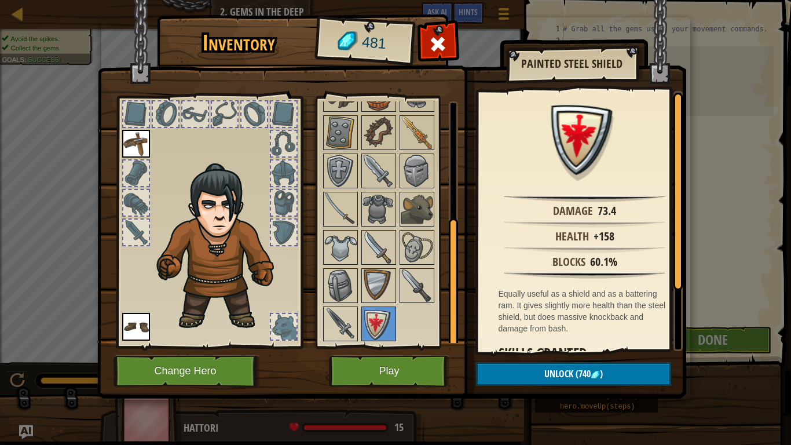
click at [381, 280] on img at bounding box center [379, 285] width 32 height 32
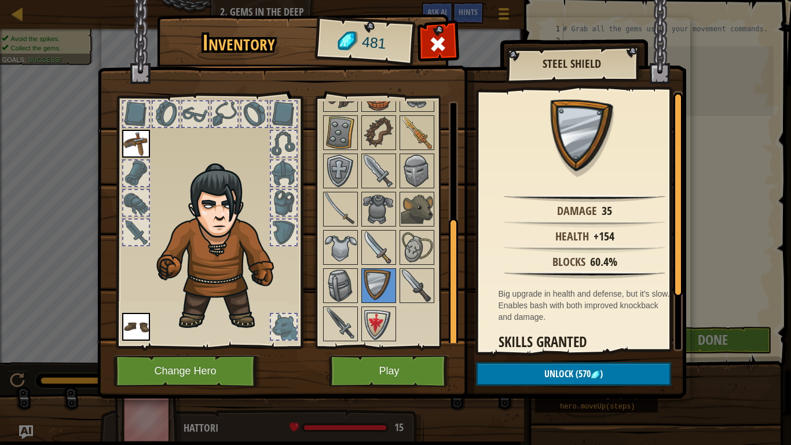
click at [424, 283] on img at bounding box center [417, 285] width 32 height 32
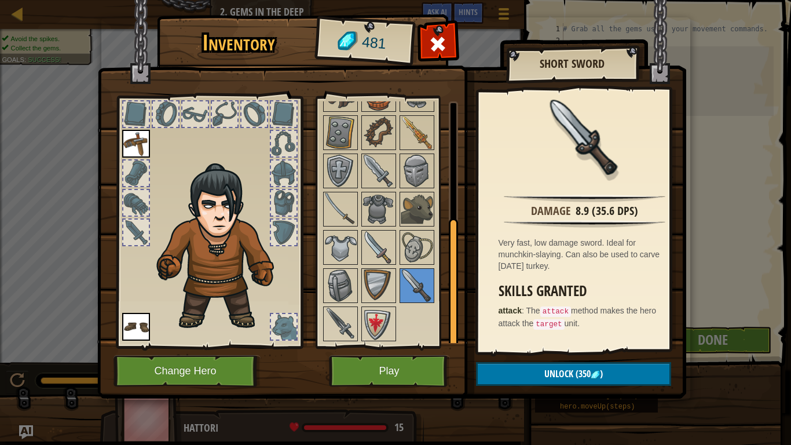
click at [351, 313] on img at bounding box center [340, 324] width 32 height 32
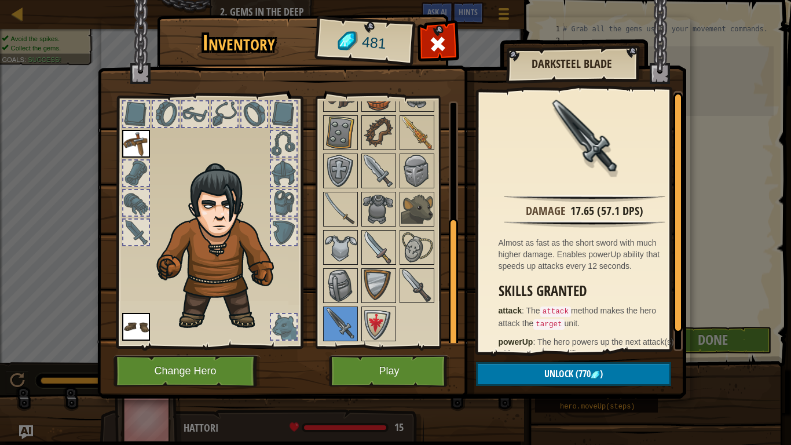
click at [375, 248] on img at bounding box center [379, 247] width 32 height 32
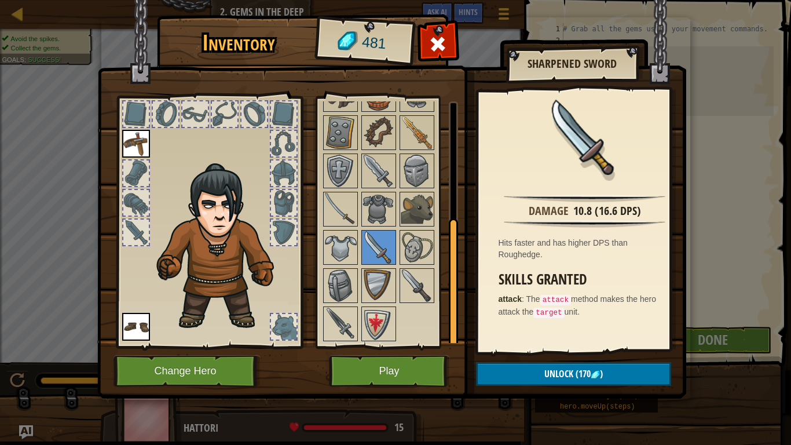
click at [338, 214] on img at bounding box center [340, 209] width 32 height 32
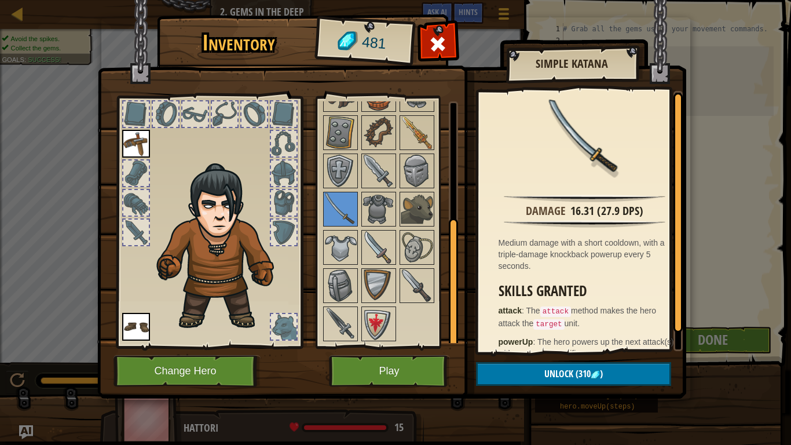
click at [383, 169] on img at bounding box center [379, 171] width 32 height 32
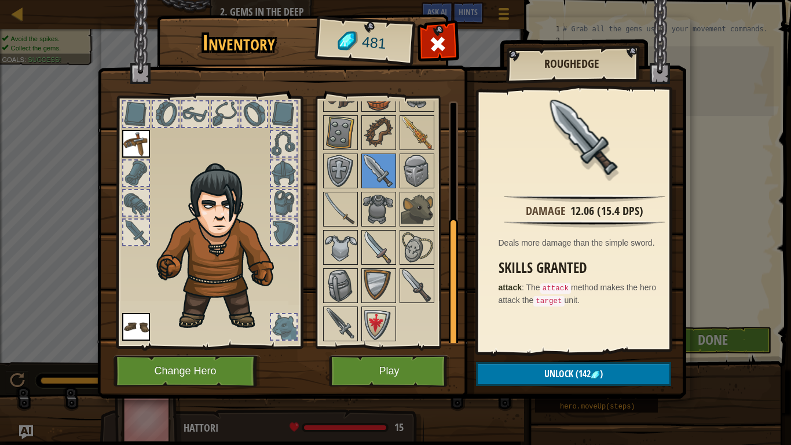
click at [417, 142] on img at bounding box center [417, 132] width 32 height 32
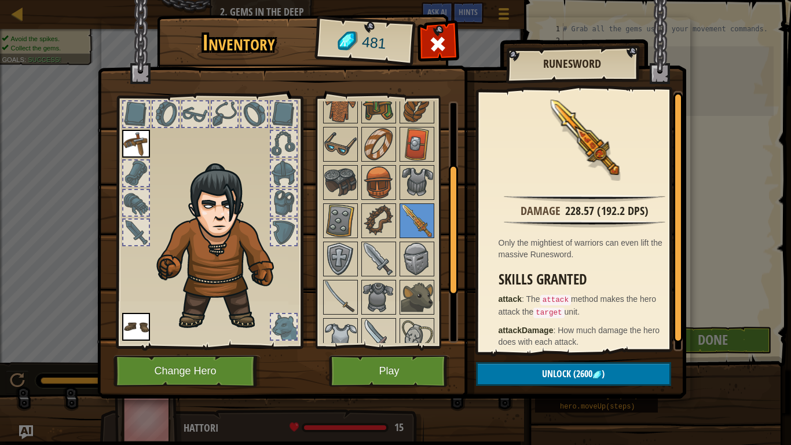
scroll to position [107, 0]
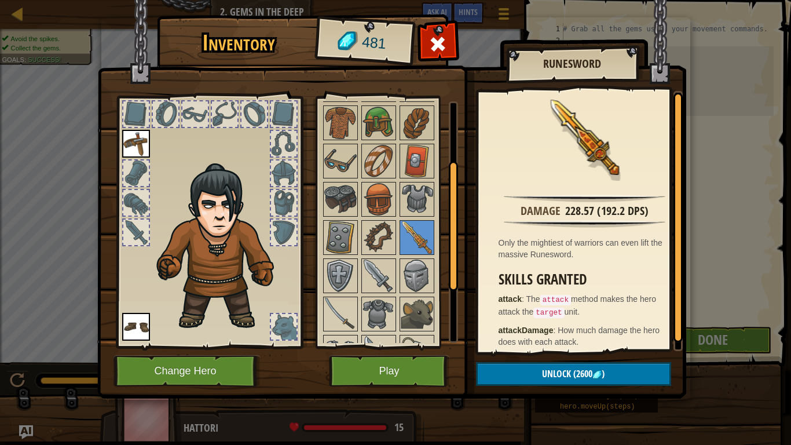
click at [350, 209] on img at bounding box center [340, 199] width 32 height 32
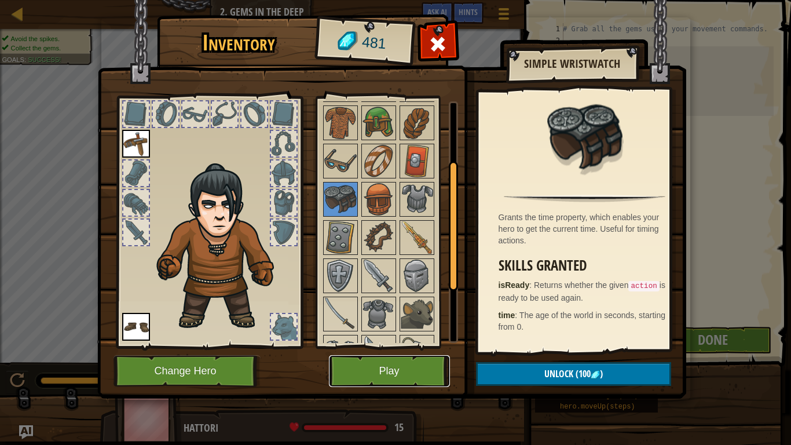
click at [418, 360] on button "Play" at bounding box center [389, 371] width 121 height 32
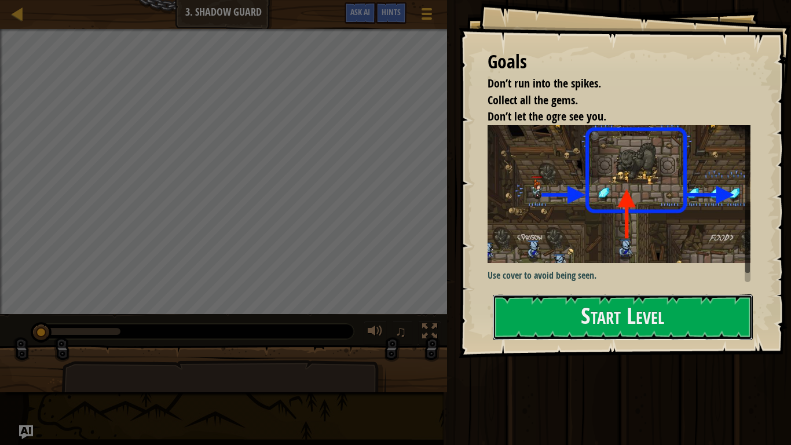
click at [605, 306] on button "Start Level" at bounding box center [623, 317] width 260 height 46
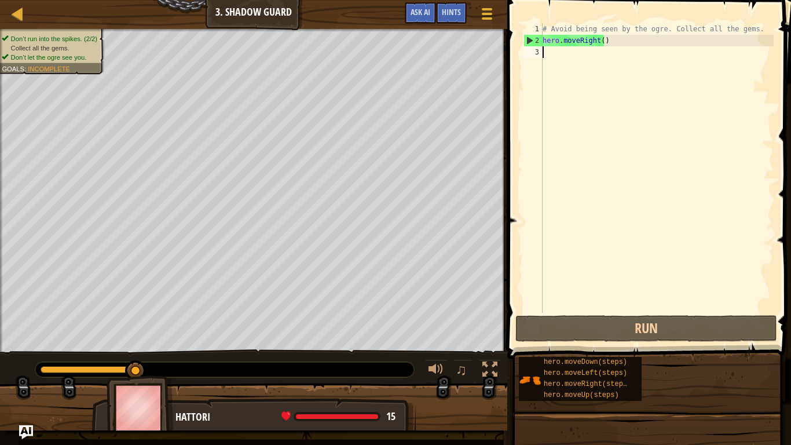
click at [597, 42] on div "# Avoid being seen by the ogre. Collect all the gems. hero . moveRight ( )" at bounding box center [656, 179] width 233 height 313
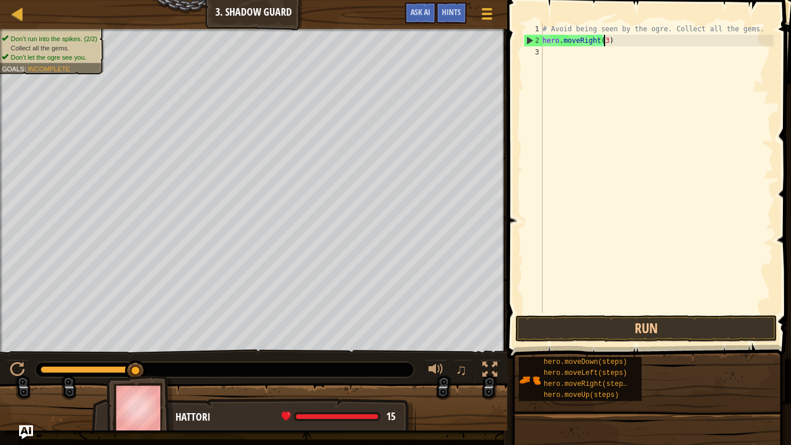
scroll to position [5, 5]
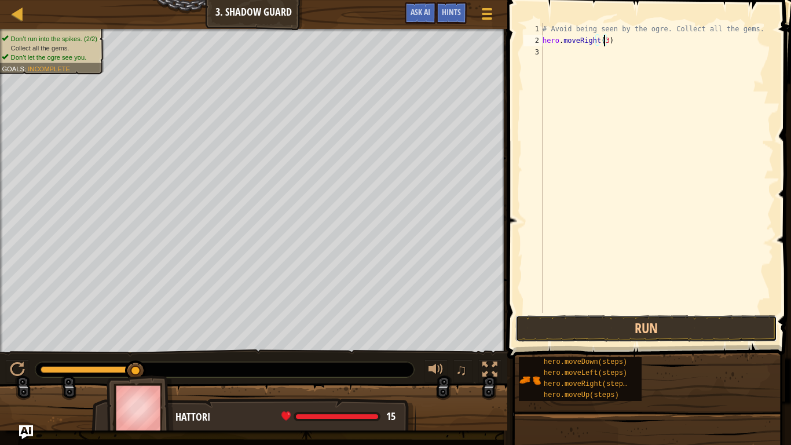
click at [607, 325] on button "Run" at bounding box center [647, 328] width 262 height 27
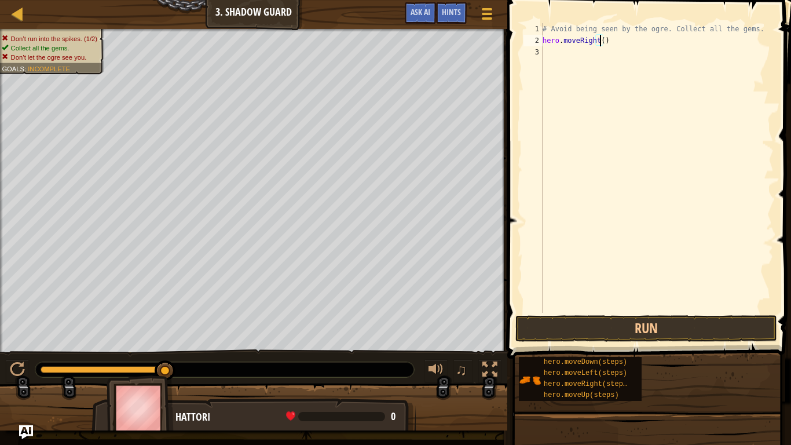
type textarea "hero.moveRight(1)"
click at [599, 65] on div "# Avoid being seen by the ogre. Collect all the gems. hero . moveRight ( 1 )" at bounding box center [656, 179] width 233 height 313
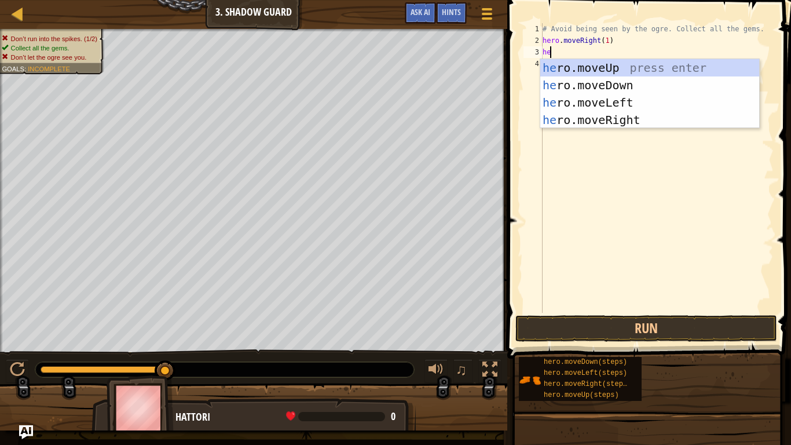
scroll to position [5, 1]
type textarea "hero"
click at [626, 63] on div "hero .moveUp press enter hero .moveDown press enter hero .moveLeft press enter …" at bounding box center [649, 111] width 219 height 104
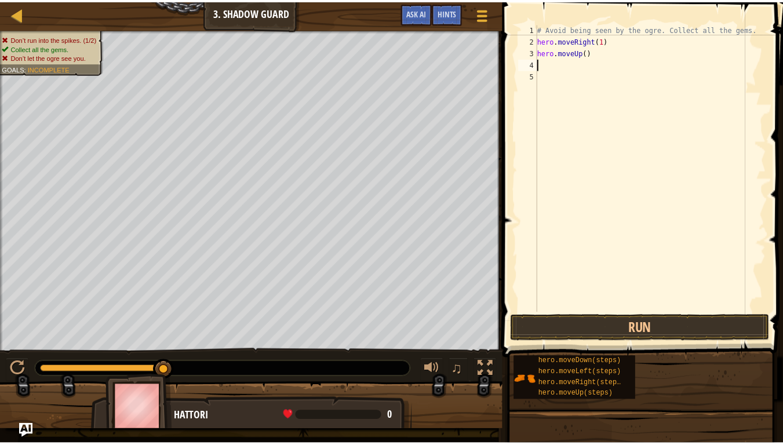
scroll to position [5, 0]
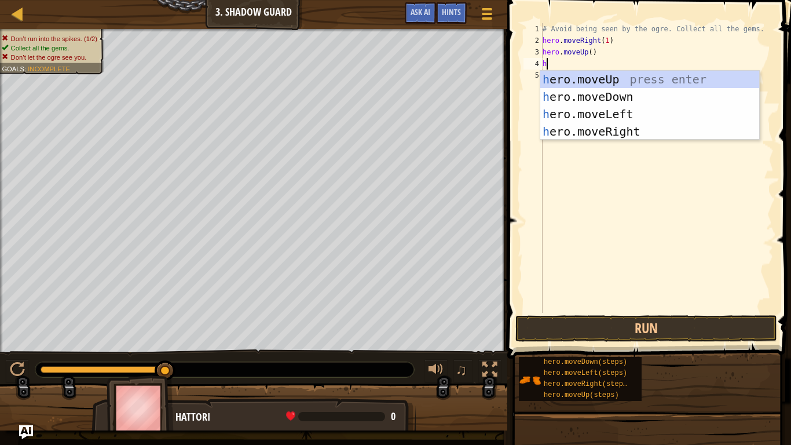
type textarea "he"
click at [619, 136] on div "he ro.moveUp press enter he ro.moveDown press enter he ro.moveLeft press enter …" at bounding box center [649, 123] width 219 height 104
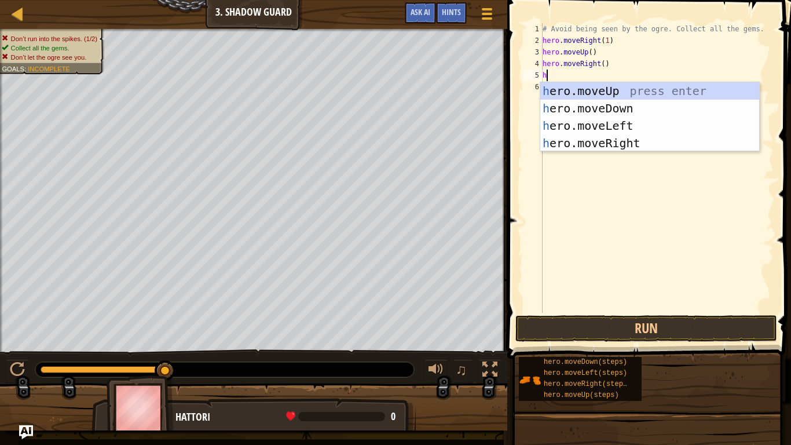
type textarea "he"
click at [628, 109] on div "he ro.moveUp press enter he ro.moveDown press enter he ro.moveLeft press enter …" at bounding box center [649, 134] width 219 height 104
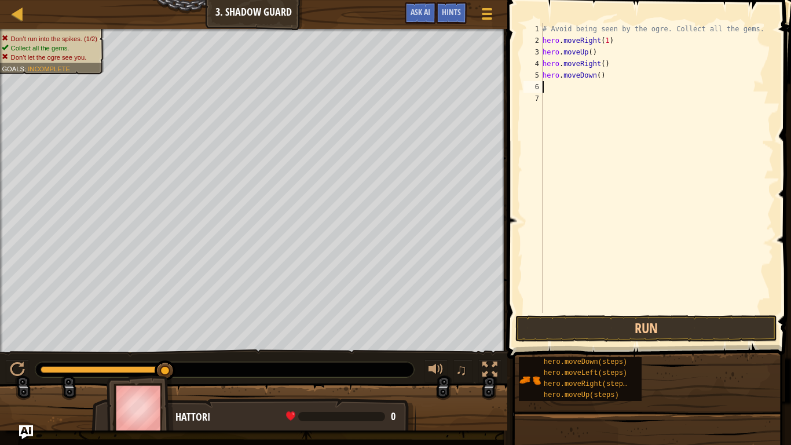
type textarea "h"
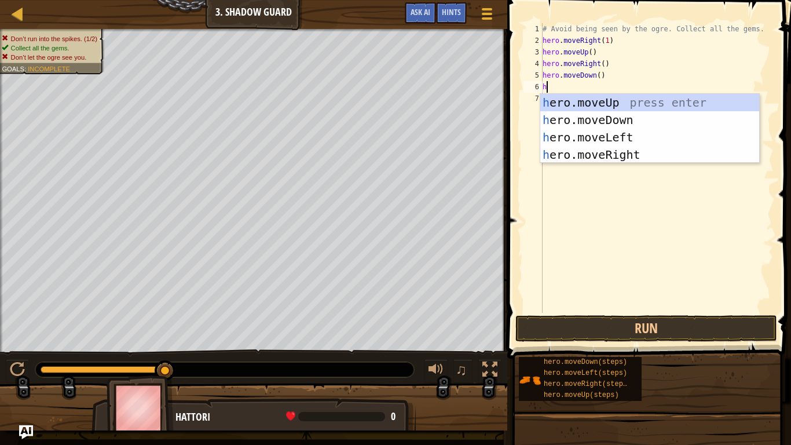
click at [620, 153] on div "h ero.moveUp press enter h ero.moveDown press enter h ero.moveLeft press enter …" at bounding box center [649, 146] width 219 height 104
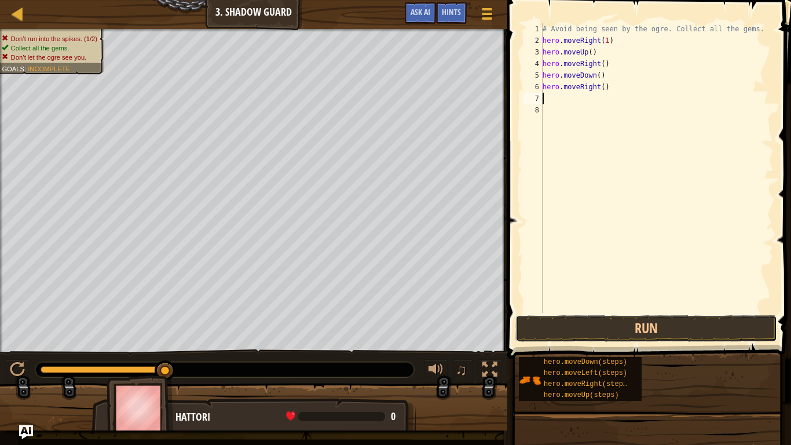
click at [633, 326] on button "Run" at bounding box center [647, 328] width 262 height 27
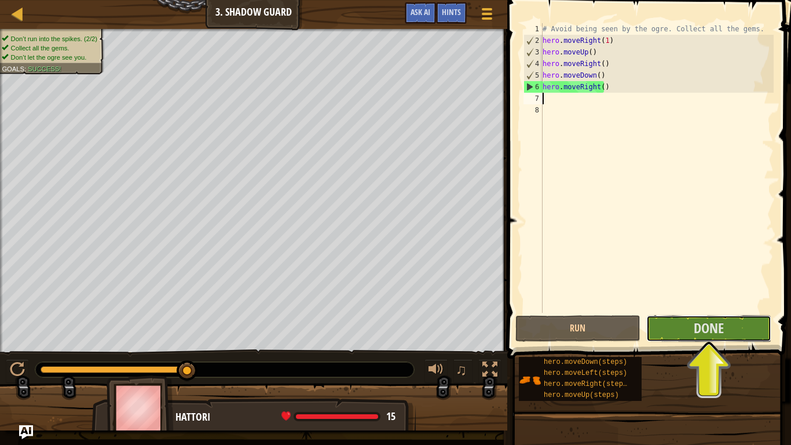
click at [703, 330] on span "Done" at bounding box center [709, 328] width 30 height 19
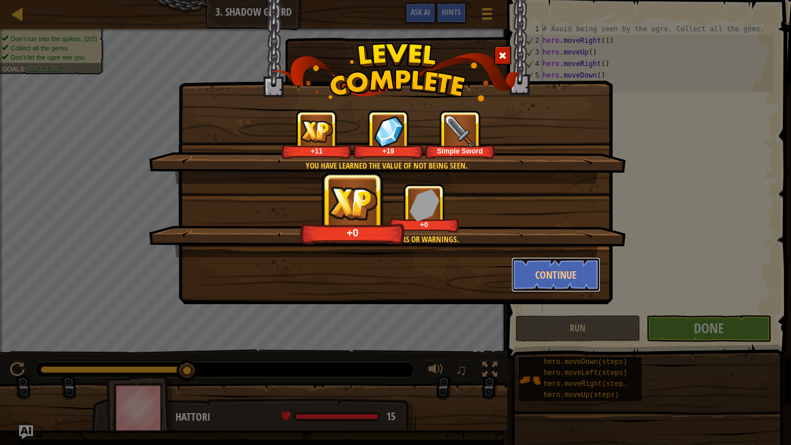
click at [579, 271] on button "Continue" at bounding box center [556, 274] width 90 height 35
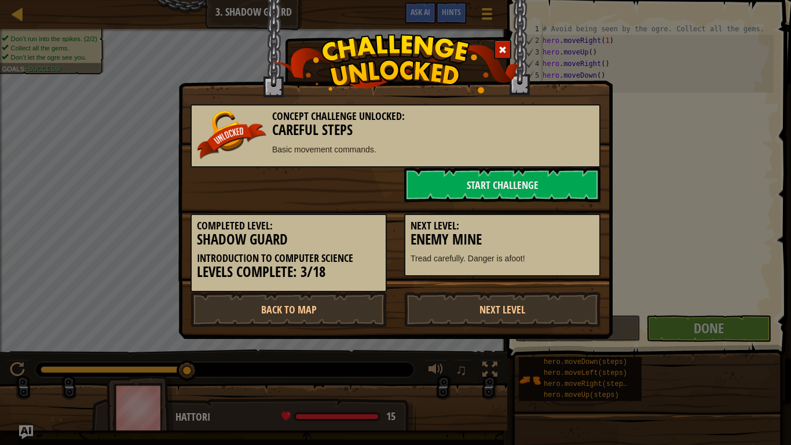
click at [404, 31] on div "Concept Challenge Unlocked: Careful Steps Basic movement commands. Start Challe…" at bounding box center [395, 140] width 434 height 282
click at [506, 46] on span at bounding box center [503, 50] width 8 height 8
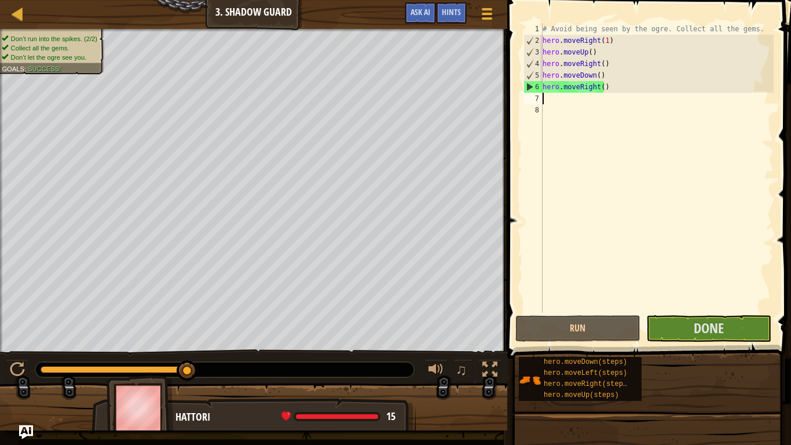
click at [282, 10] on div "Map Introduction to Computer Science 3. Shadow Guard Game Menu Done Hints Ask AI" at bounding box center [253, 14] width 507 height 29
click at [193, 350] on div "♫" at bounding box center [253, 366] width 507 height 35
click at [26, 14] on link "Map" at bounding box center [26, 14] width 6 height 16
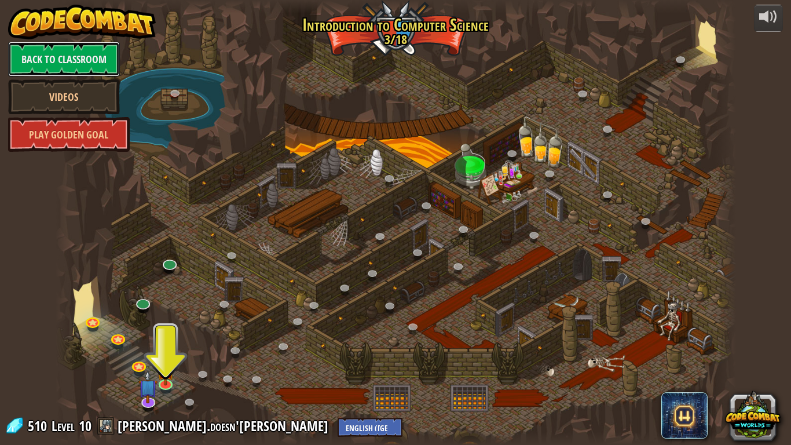
click at [90, 54] on link "Back to Classroom" at bounding box center [64, 59] width 112 height 35
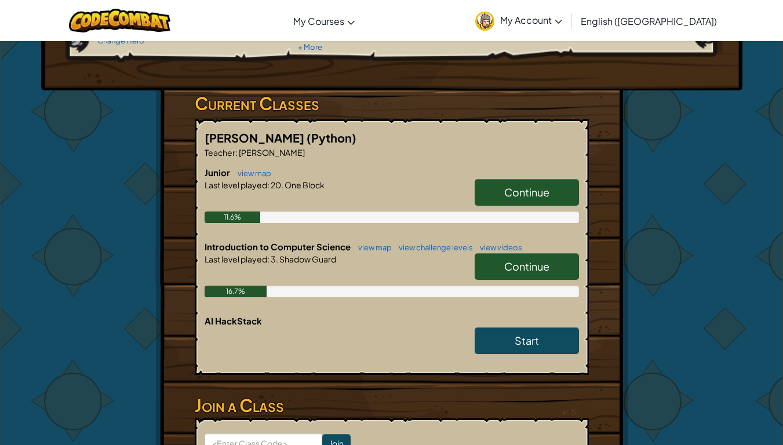
scroll to position [148, 0]
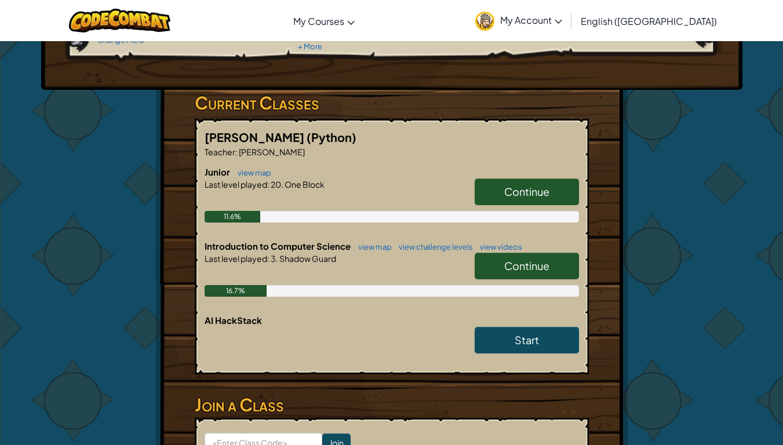
click at [527, 188] on span "Continue" at bounding box center [526, 191] width 45 height 13
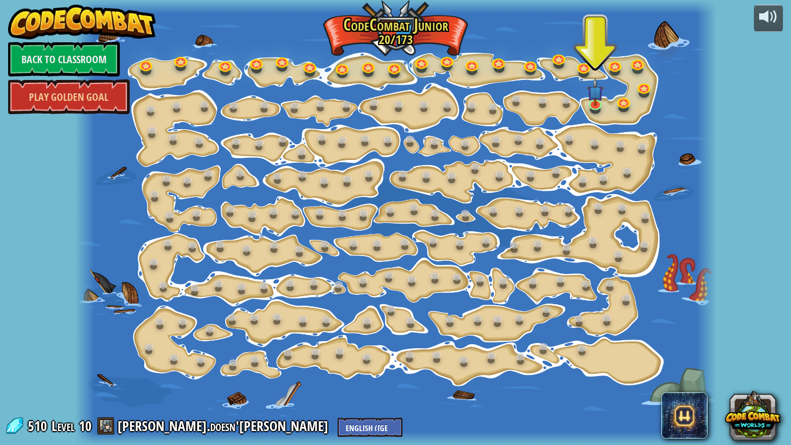
click at [589, 100] on img at bounding box center [595, 91] width 16 height 27
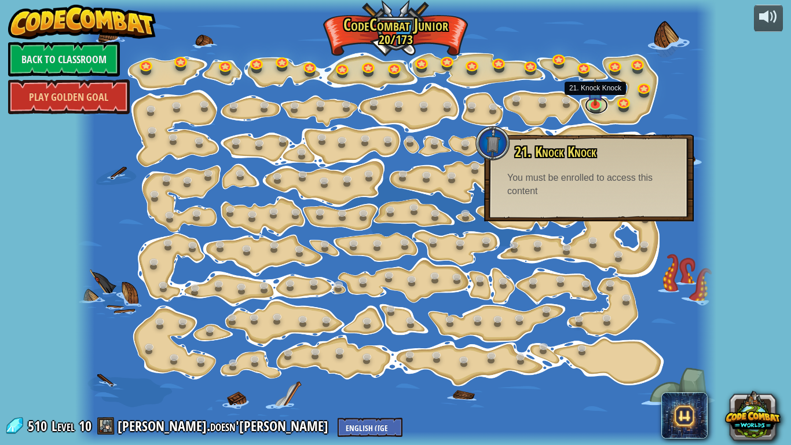
click at [601, 107] on link at bounding box center [596, 105] width 23 height 17
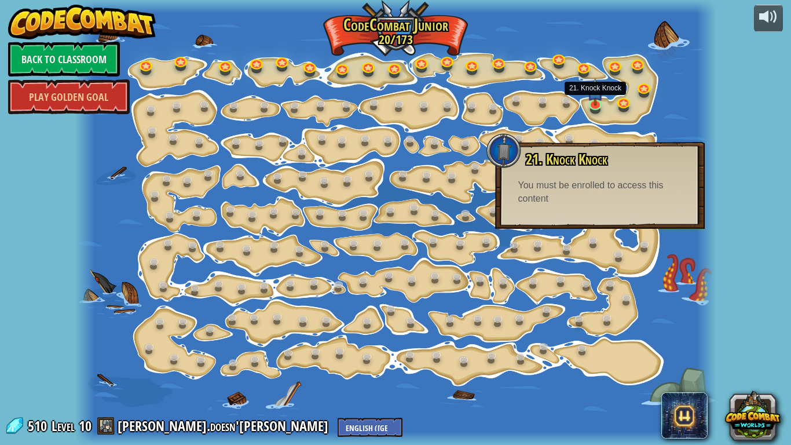
click at [598, 103] on img at bounding box center [595, 91] width 16 height 27
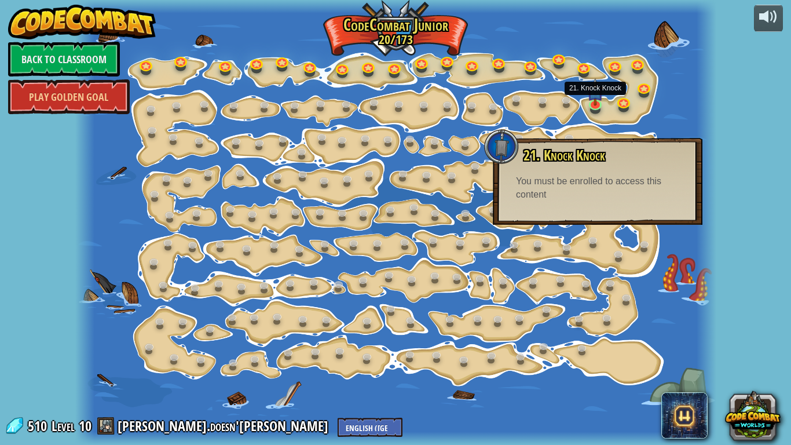
click at [595, 98] on img at bounding box center [595, 91] width 16 height 27
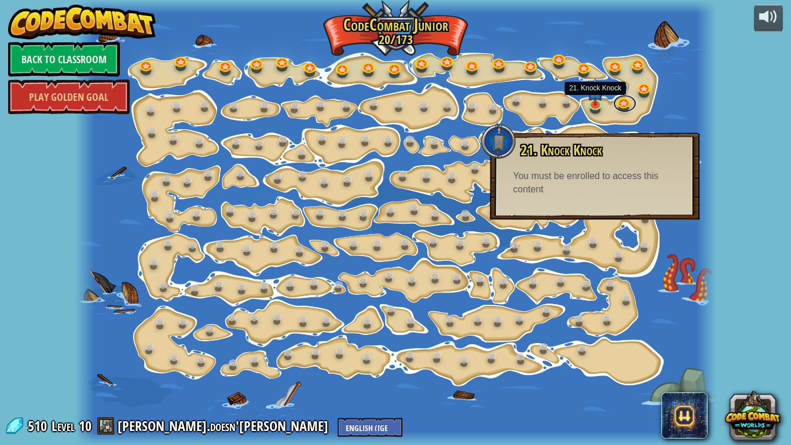
click at [620, 98] on link at bounding box center [624, 103] width 23 height 17
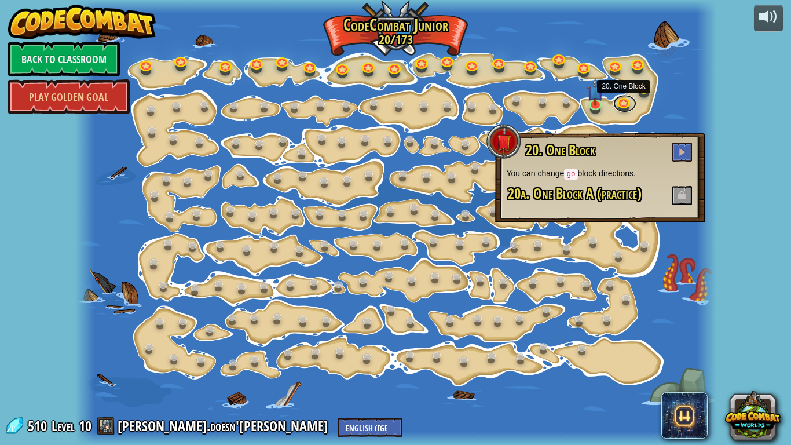
click at [624, 103] on link at bounding box center [624, 103] width 23 height 17
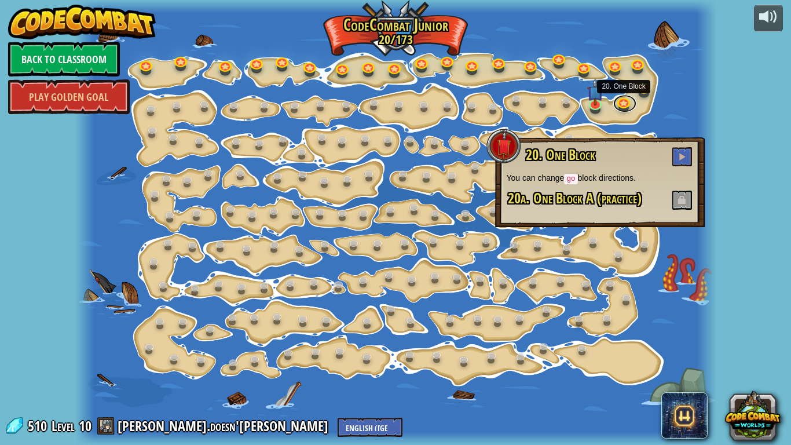
click at [624, 103] on link at bounding box center [624, 103] width 23 height 17
click at [683, 154] on span at bounding box center [682, 156] width 8 height 8
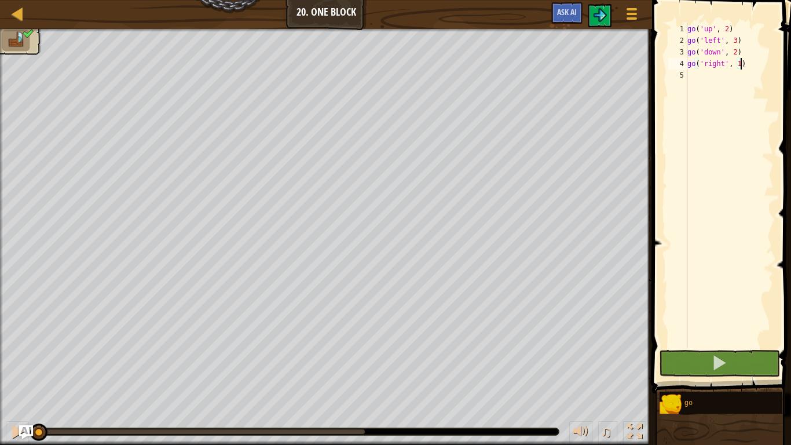
click at [719, 86] on div "go ( 'up' , 2 ) go ( 'left' , 3 ) go ( 'down' , 2 ) go ( 'right' , 1 )" at bounding box center [729, 197] width 89 height 348
type textarea "g"
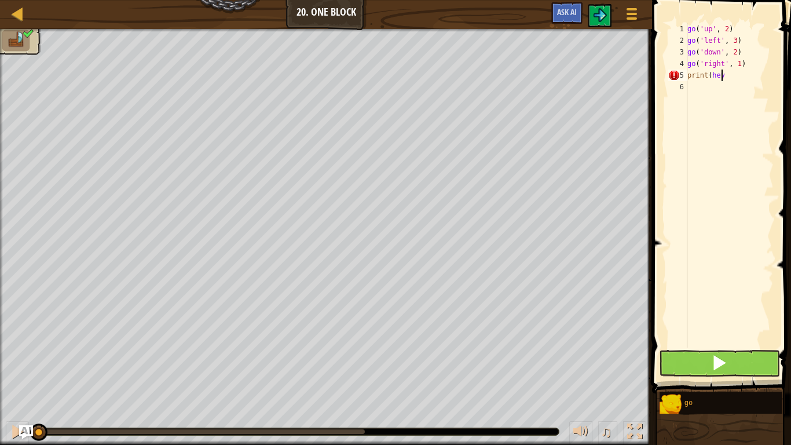
scroll to position [5, 2]
type textarea "print(hey)"
click at [734, 99] on div "go ( 'up' , 2 ) go ( 'left' , 3 ) go ( 'down' , 2 ) go ( 'right' , 1 ) print ( …" at bounding box center [729, 197] width 89 height 348
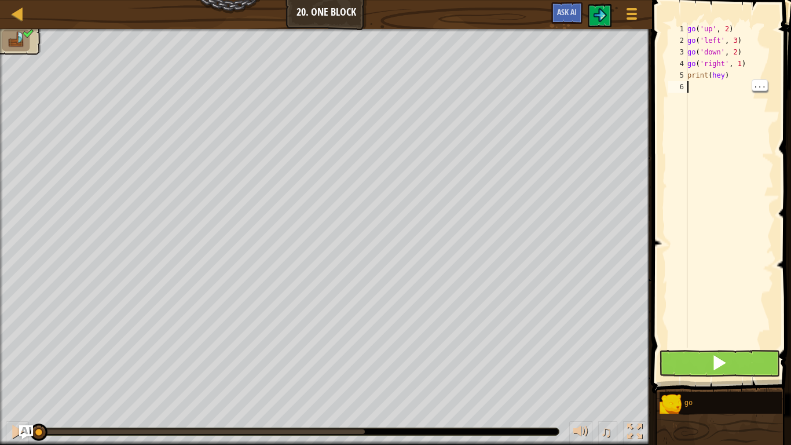
click at [732, 79] on div "go ( 'up' , 2 ) go ( 'left' , 3 ) go ( 'down' , 2 ) go ( 'right' , 1 ) print ( …" at bounding box center [729, 197] width 89 height 348
click at [719, 75] on div "go ( 'up' , 2 ) go ( 'left' , 3 ) go ( 'down' , 2 ) go ( 'right' , 1 ) print ( …" at bounding box center [729, 197] width 89 height 348
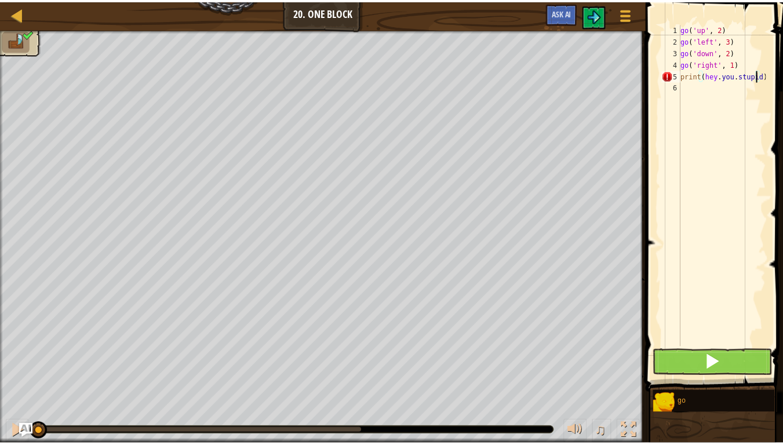
scroll to position [5, 6]
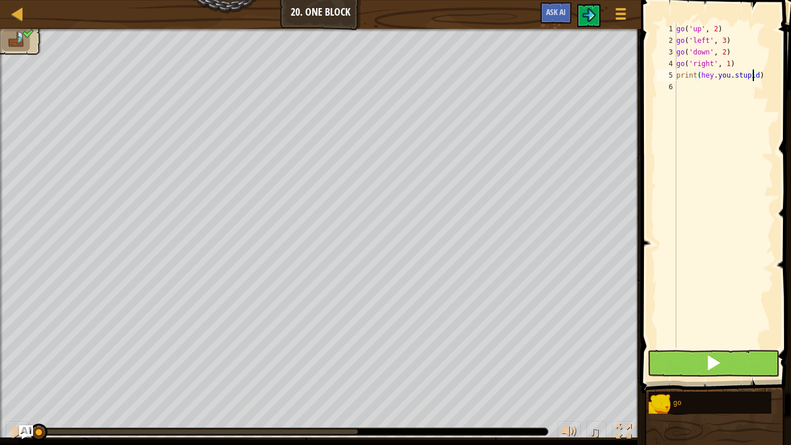
type textarea "print(hey.you.stupid)"
click at [743, 365] on button at bounding box center [714, 363] width 132 height 27
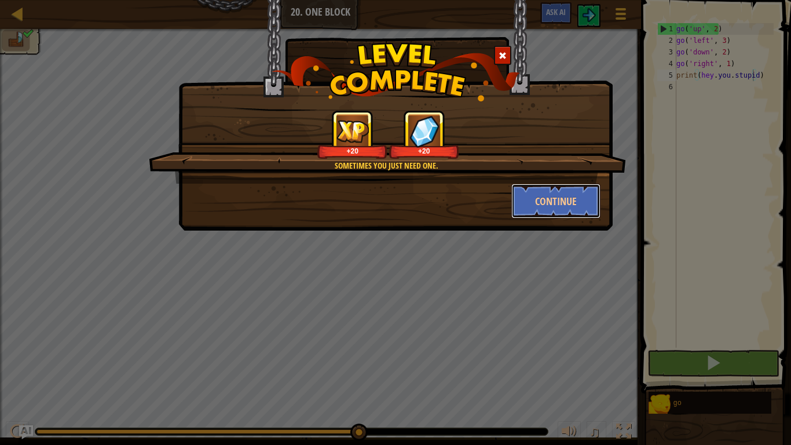
click at [553, 200] on button "Continue" at bounding box center [556, 201] width 90 height 35
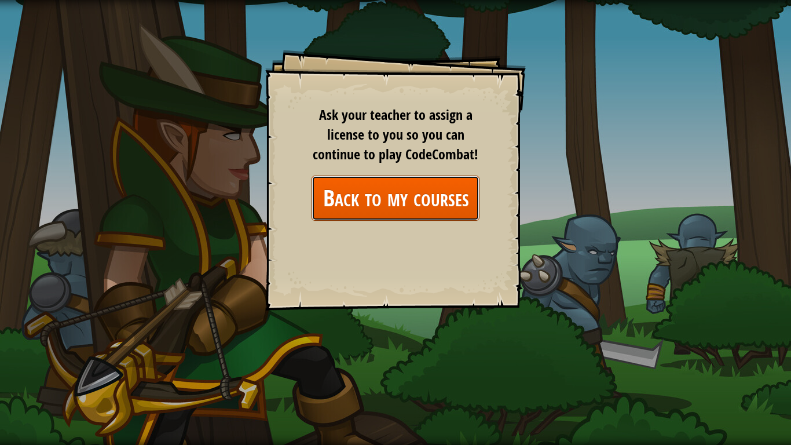
click at [341, 201] on link "Back to my courses" at bounding box center [396, 198] width 168 height 45
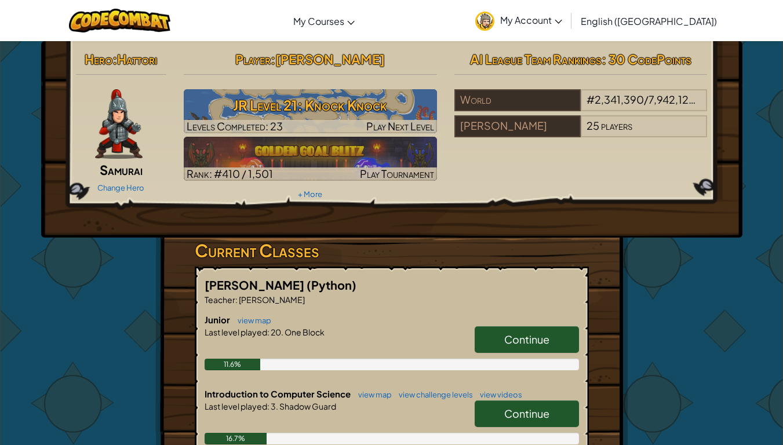
click at [130, 158] on img at bounding box center [118, 124] width 47 height 70
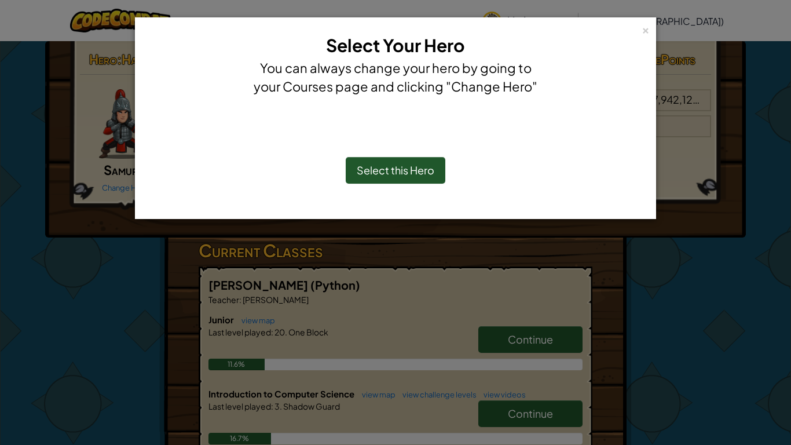
click at [408, 164] on span "Select this Hero" at bounding box center [396, 169] width 78 height 13
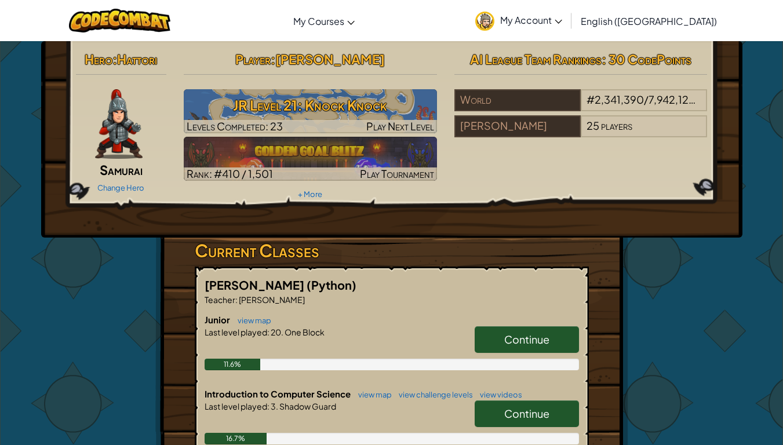
click at [126, 187] on link "Change Hero" at bounding box center [120, 187] width 47 height 9
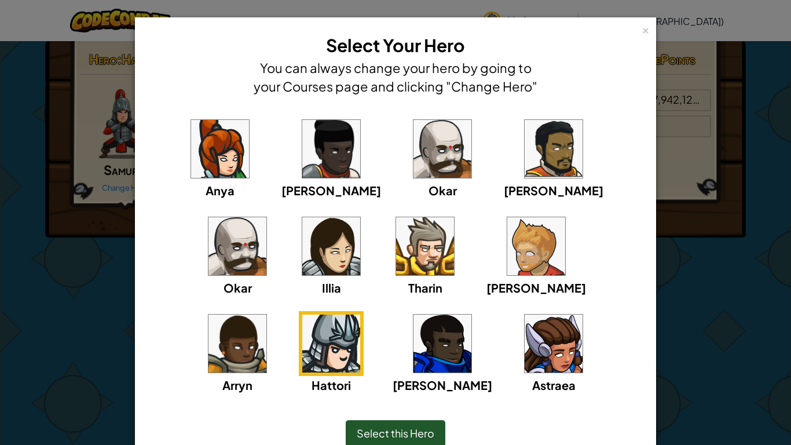
click at [360, 315] on img at bounding box center [331, 344] width 58 height 58
click at [409, 371] on span "Select this Hero" at bounding box center [396, 432] width 78 height 13
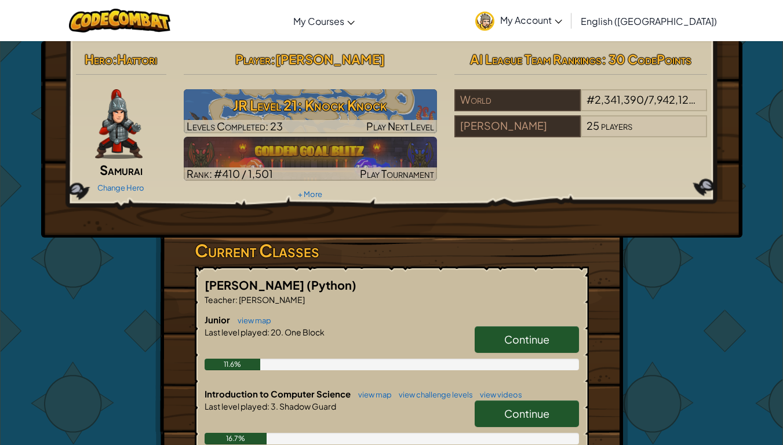
click at [370, 164] on img at bounding box center [310, 159] width 253 height 44
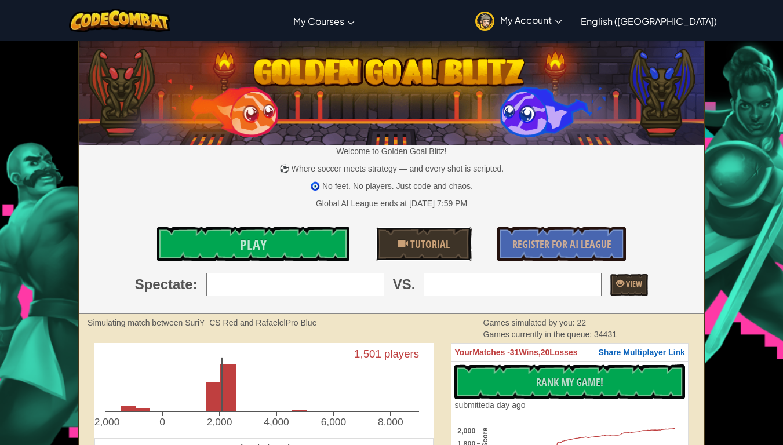
click at [444, 238] on span "Tutorial" at bounding box center [429, 244] width 42 height 14
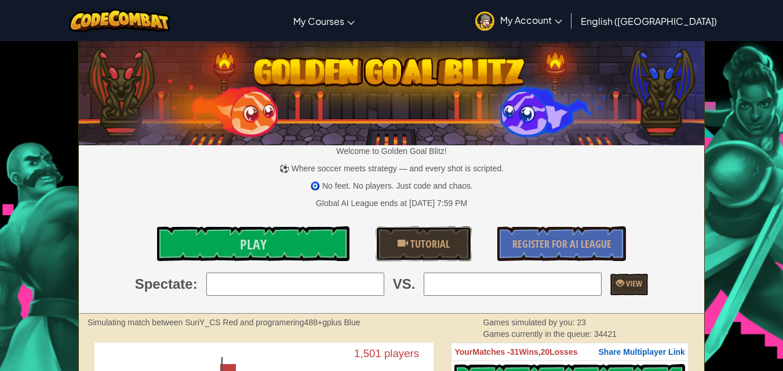
click at [452, 247] on link "Tutorial" at bounding box center [423, 243] width 96 height 35
click at [290, 253] on link "Play" at bounding box center [253, 243] width 193 height 35
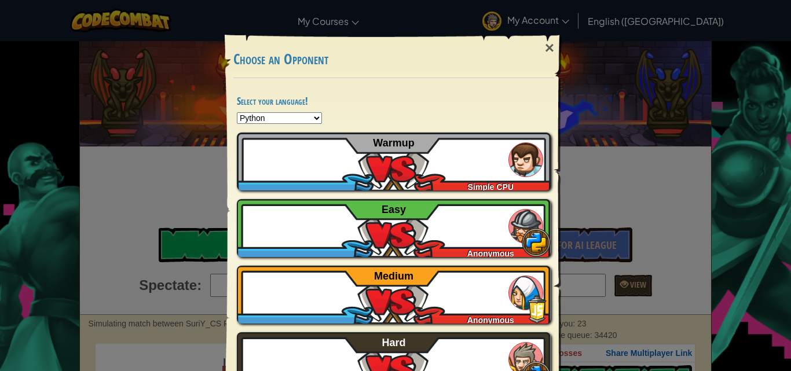
scroll to position [43, 0]
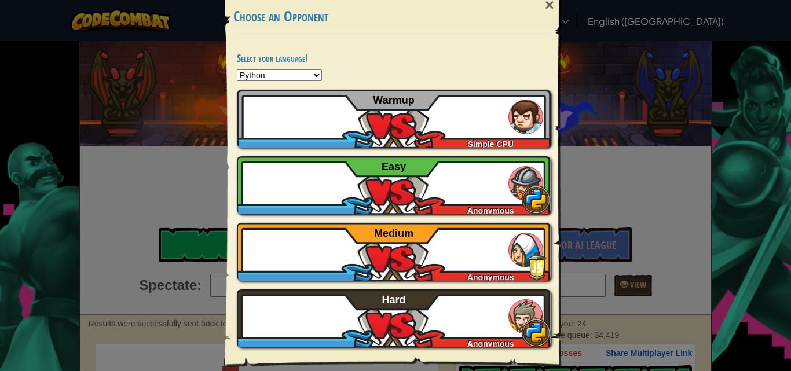
click at [512, 327] on img at bounding box center [526, 316] width 35 height 35
